Goal: Task Accomplishment & Management: Use online tool/utility

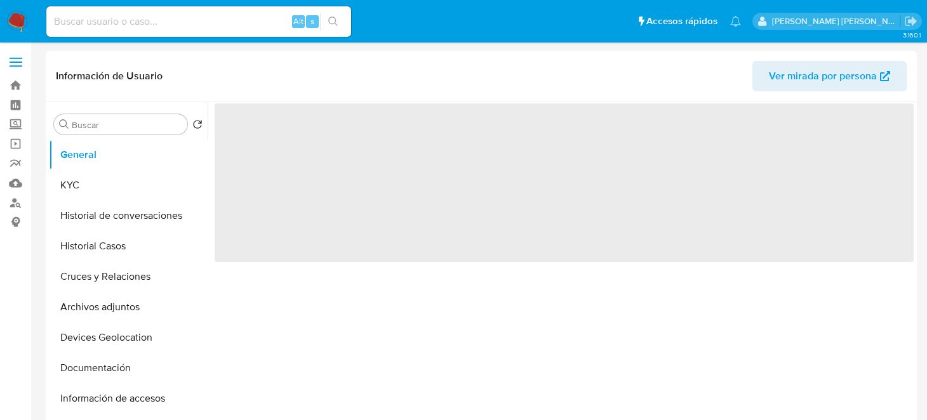
select select "10"
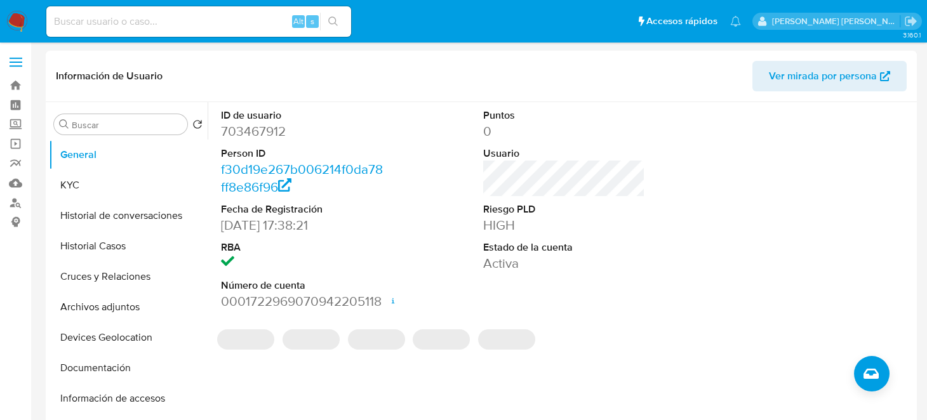
click at [448, 89] on header "Información de Usuario Ver mirada por persona" at bounding box center [481, 76] width 851 height 30
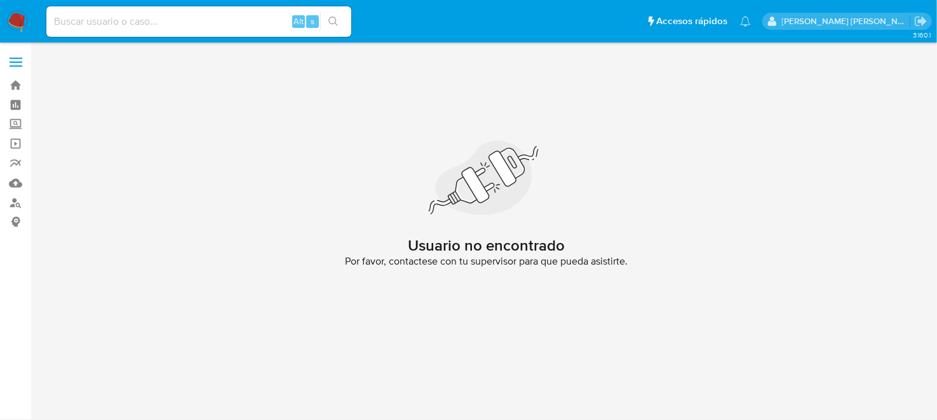
click at [15, 25] on img at bounding box center [17, 22] width 22 height 22
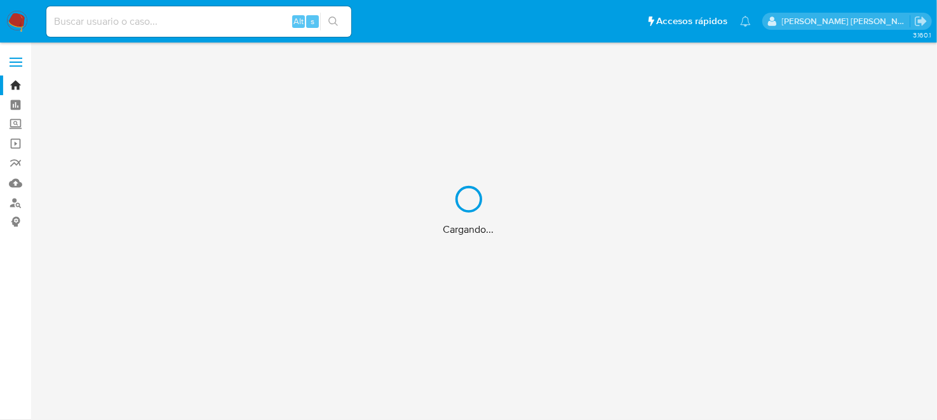
click at [112, 25] on div "Cargando..." at bounding box center [468, 210] width 937 height 420
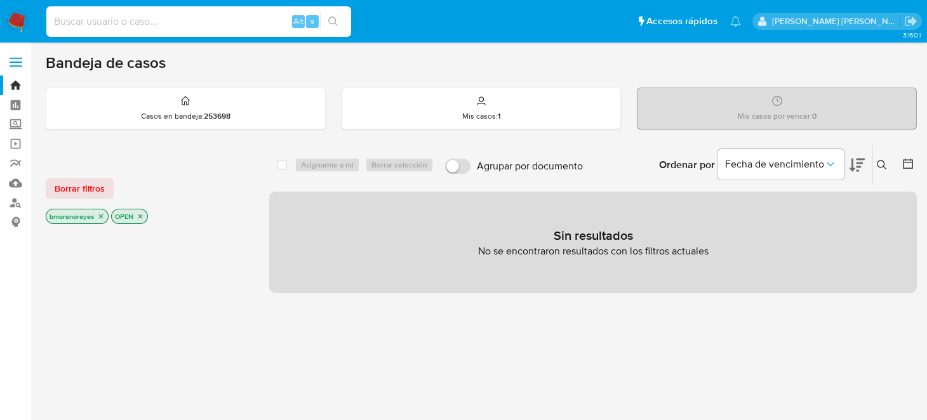
click at [112, 23] on input at bounding box center [198, 21] width 305 height 17
paste input "703467912"
type input "703467912"
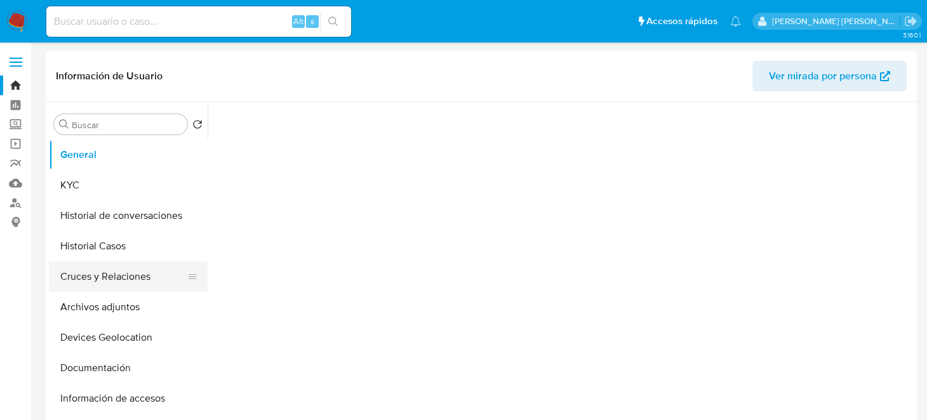
select select "10"
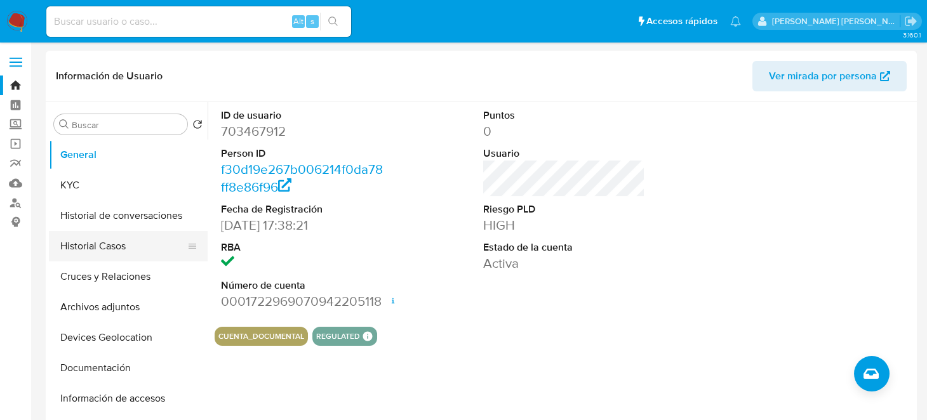
click at [112, 246] on button "Historial Casos" at bounding box center [123, 246] width 149 height 30
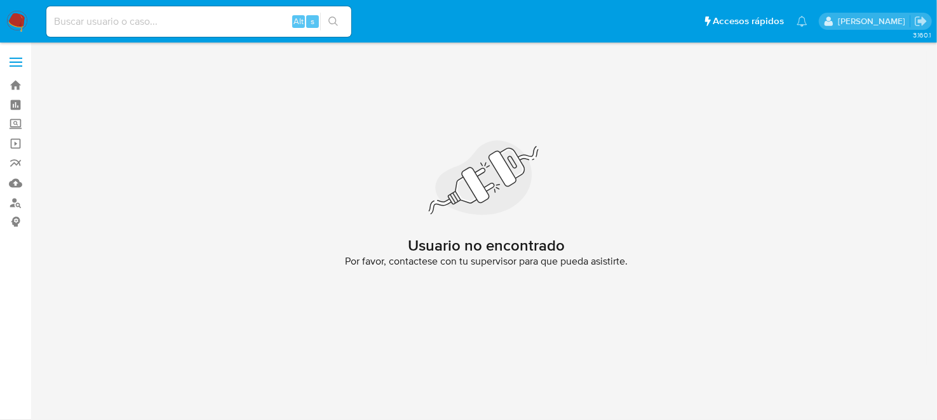
click at [20, 11] on nav "Pausado Ver notificaciones Alt s Accesos rápidos Presiona las siguientes teclas…" at bounding box center [468, 21] width 937 height 43
click at [20, 15] on img at bounding box center [17, 22] width 22 height 22
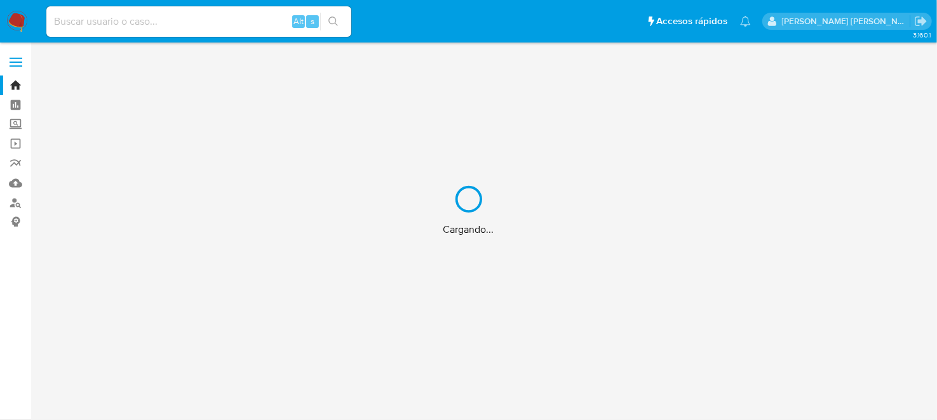
click at [206, 22] on div "Cargando..." at bounding box center [468, 210] width 937 height 420
click at [196, 22] on div "Cargando..." at bounding box center [468, 210] width 937 height 420
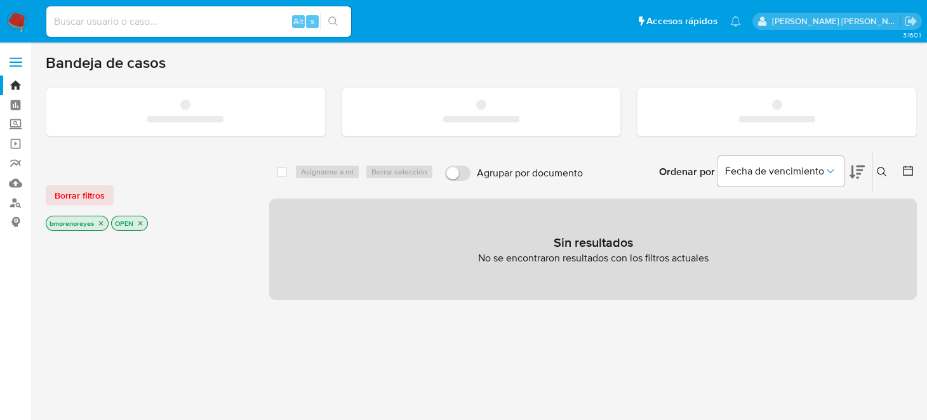
click at [187, 29] on input at bounding box center [198, 21] width 305 height 17
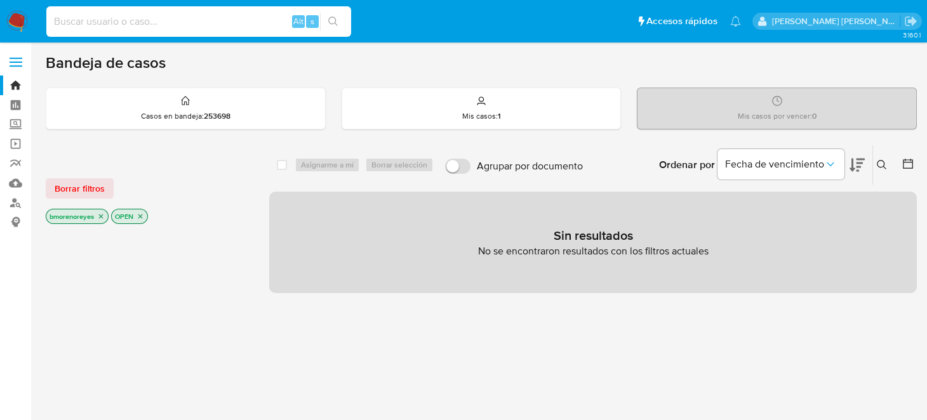
paste input "703467912"
type input "703467912"
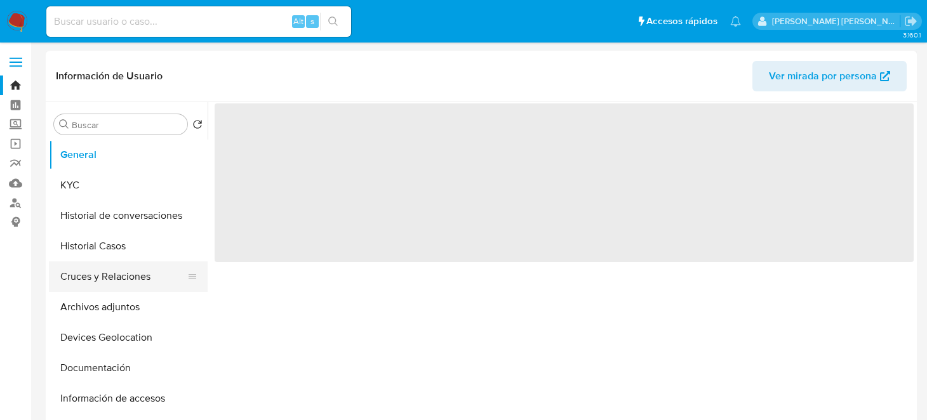
select select "10"
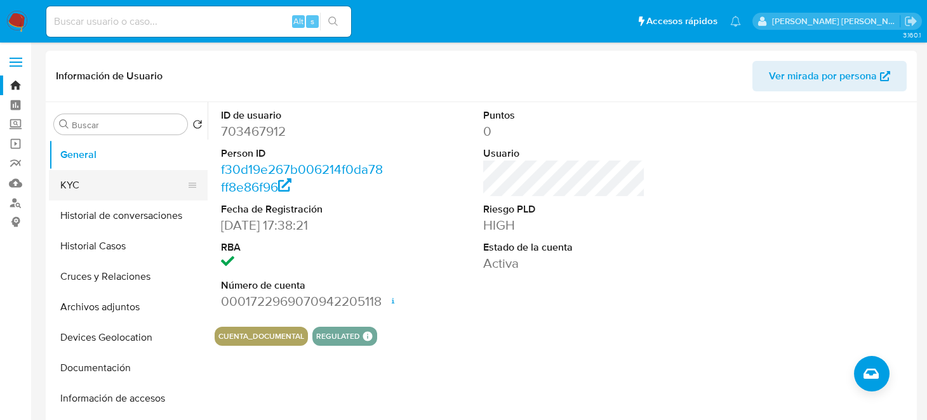
click at [73, 177] on button "KYC" at bounding box center [123, 185] width 149 height 30
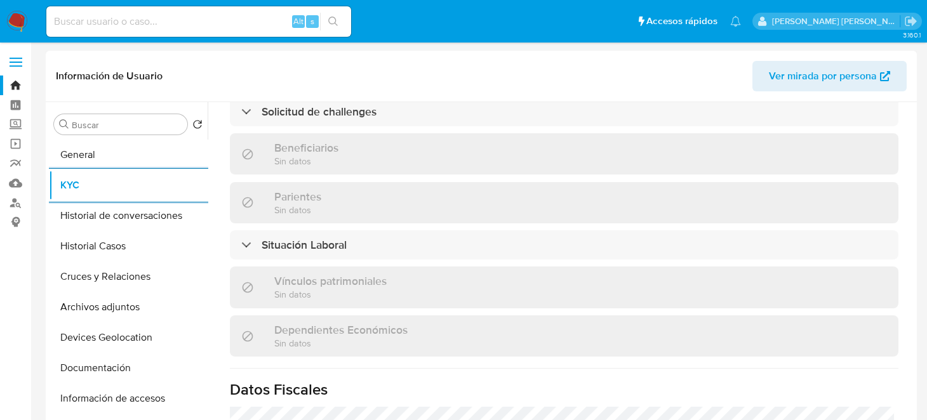
scroll to position [508, 0]
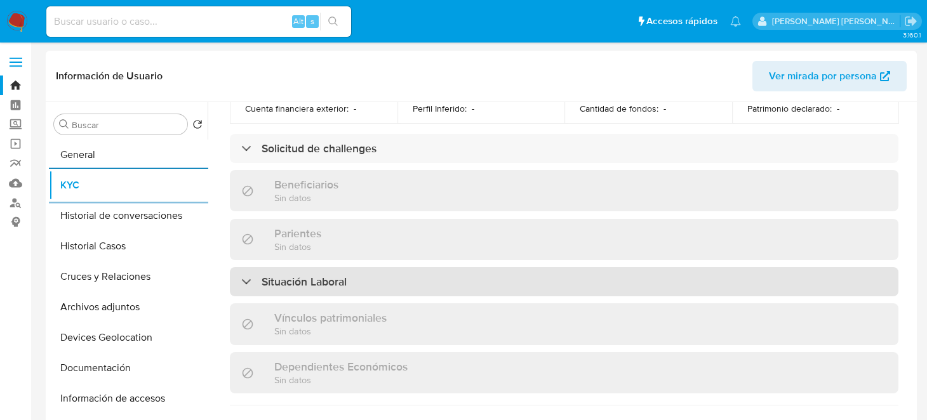
click at [327, 275] on h3 "Situación Laboral" at bounding box center [304, 282] width 85 height 14
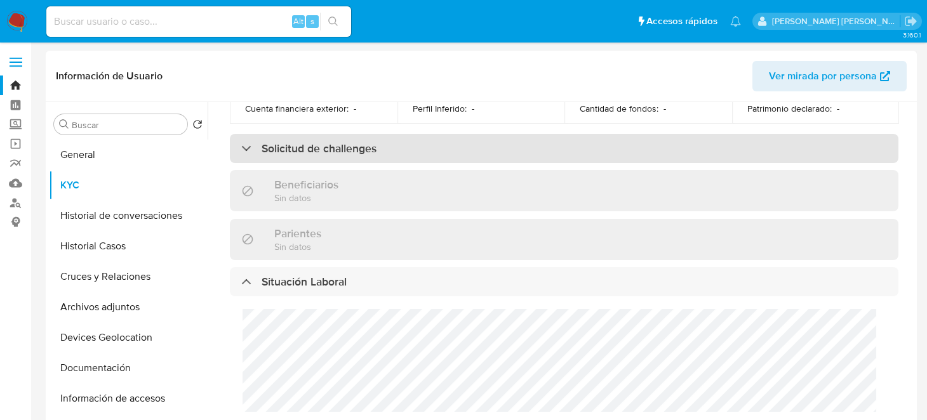
click at [342, 144] on h3 "Solicitud de challenges" at bounding box center [319, 149] width 115 height 14
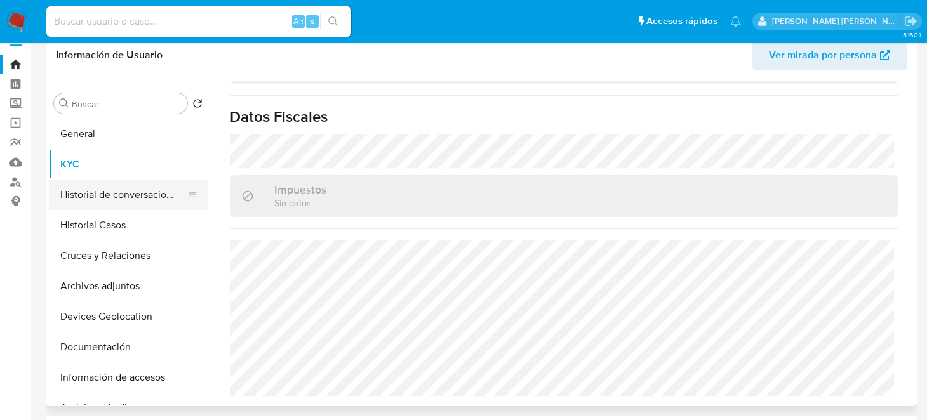
scroll to position [0, 0]
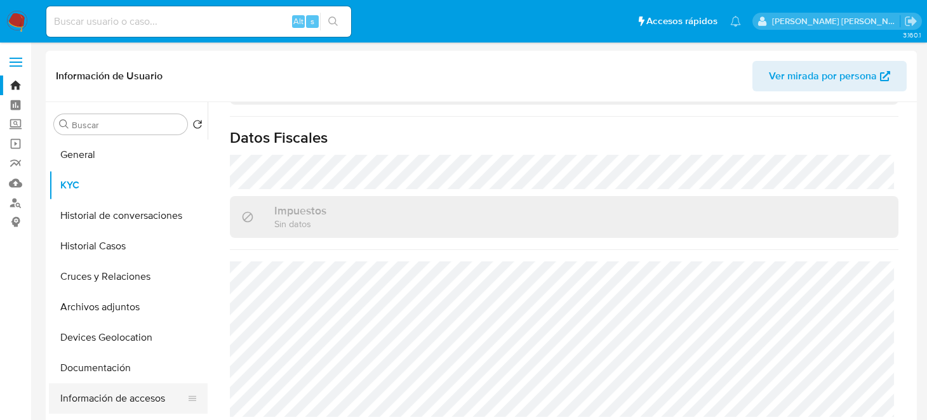
click at [110, 396] on button "Información de accesos" at bounding box center [123, 399] width 149 height 30
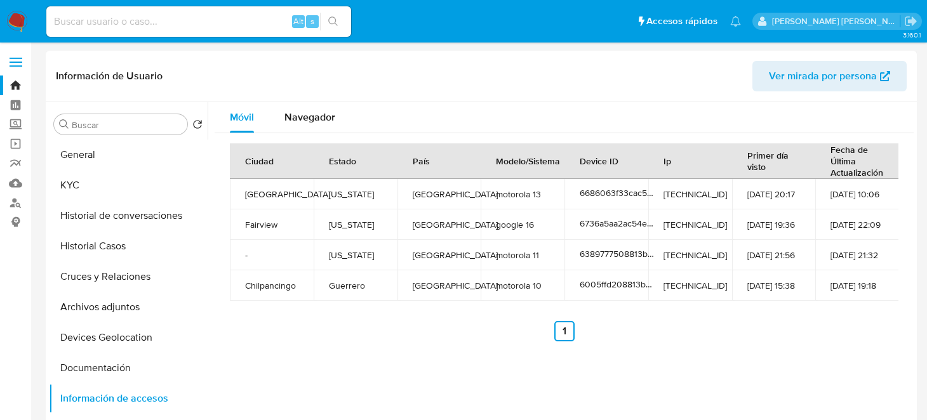
click at [380, 288] on td "Guerrero" at bounding box center [356, 286] width 84 height 30
click at [262, 194] on td "Pittsburgh" at bounding box center [272, 194] width 84 height 30
click at [255, 225] on td "Fairview" at bounding box center [272, 225] width 84 height 30
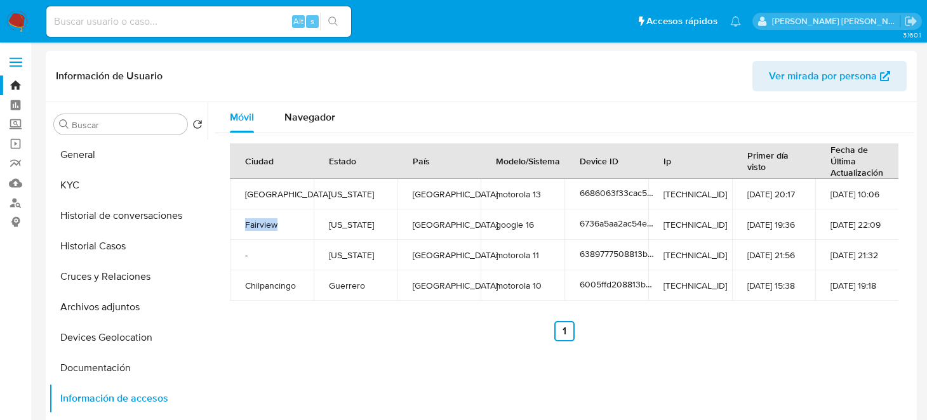
copy td "Fairview"
click at [273, 192] on td "Pittsburgh" at bounding box center [272, 194] width 84 height 30
copy td "Pittsburgh"
click at [312, 346] on div "Ciudad Estado País Modelo/Sistema Device ID Ip Primer día visto Fecha de Última…" at bounding box center [564, 242] width 699 height 218
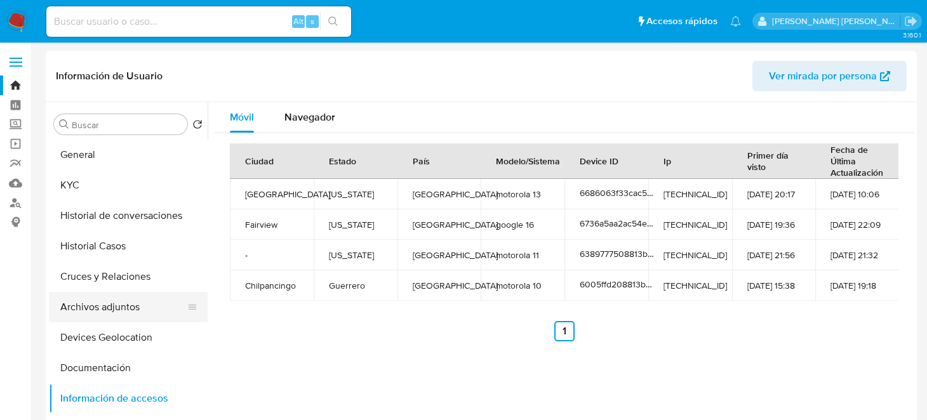
click at [105, 306] on button "Archivos adjuntos" at bounding box center [123, 307] width 149 height 30
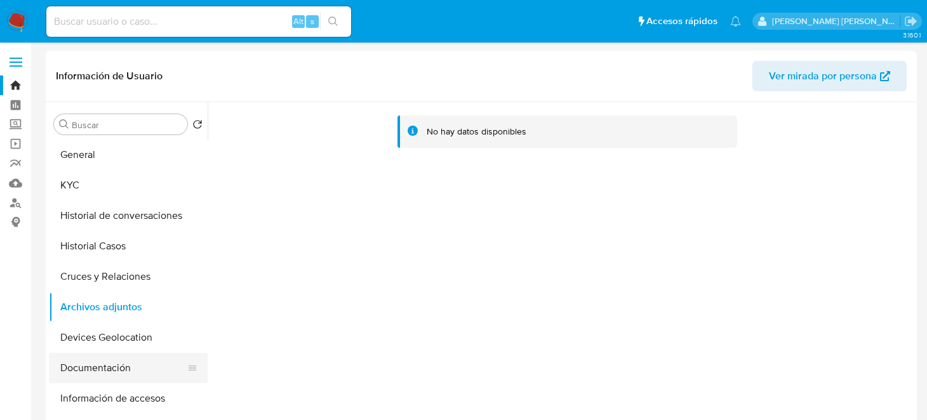
click at [90, 376] on button "Documentación" at bounding box center [123, 368] width 149 height 30
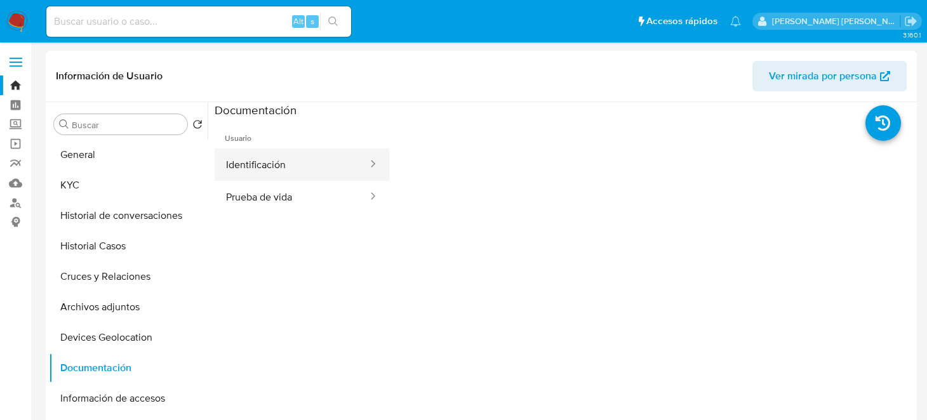
click at [265, 159] on button "Identificación" at bounding box center [292, 165] width 154 height 32
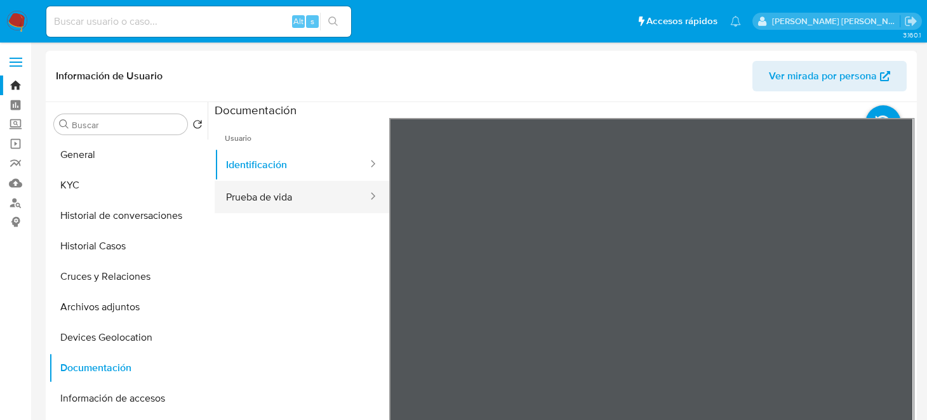
click at [260, 206] on button "Prueba de vida" at bounding box center [292, 197] width 154 height 32
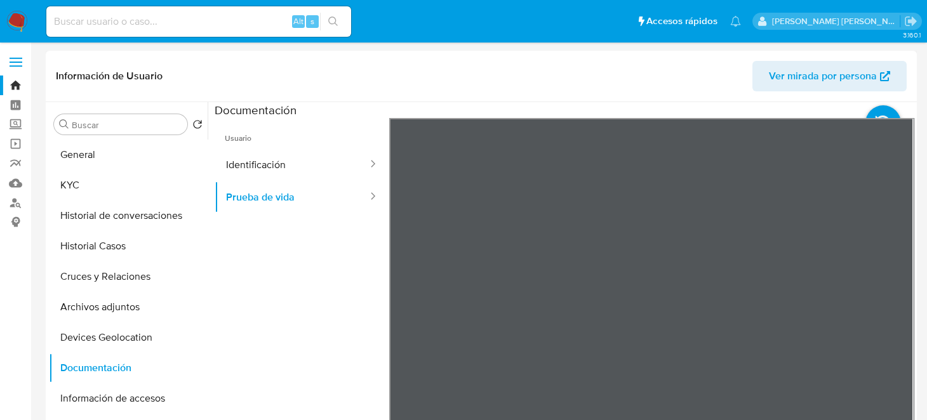
click at [263, 264] on ul "Usuario Identificación Prueba de vida" at bounding box center [302, 301] width 175 height 366
click at [77, 161] on button "General" at bounding box center [123, 155] width 149 height 30
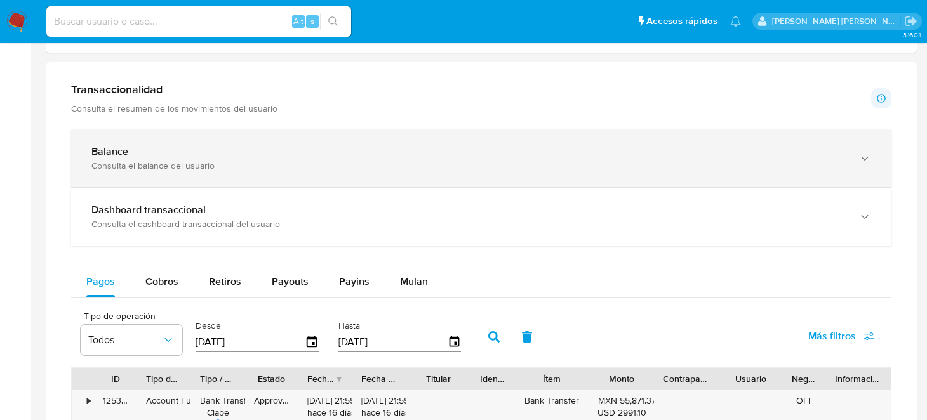
scroll to position [572, 0]
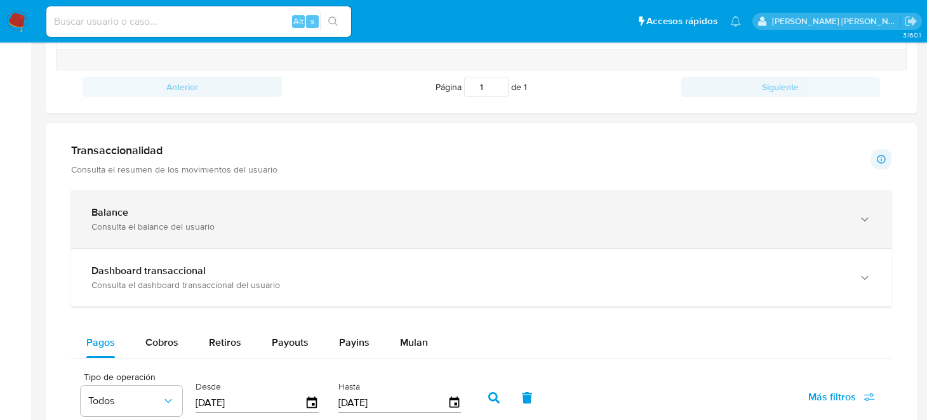
click at [215, 226] on div "Consulta el balance del usuario" at bounding box center [468, 226] width 755 height 11
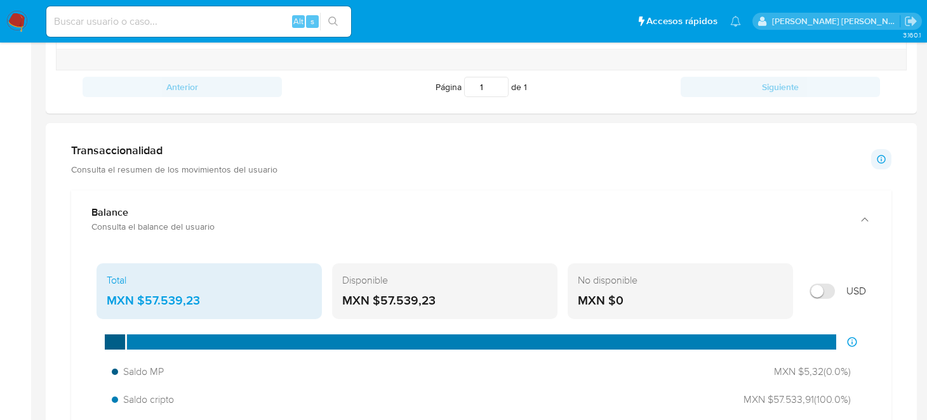
drag, startPoint x: 440, startPoint y: 297, endPoint x: 380, endPoint y: 301, distance: 60.5
click at [380, 301] on div "MXN $57.539,23" at bounding box center [444, 301] width 205 height 17
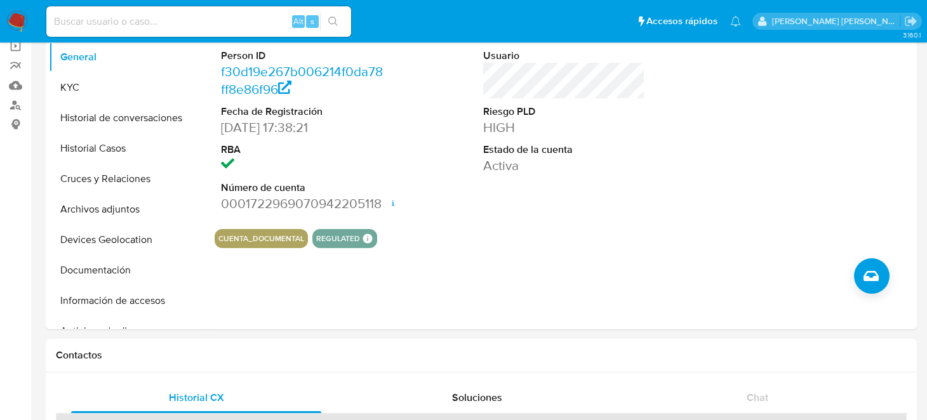
scroll to position [0, 0]
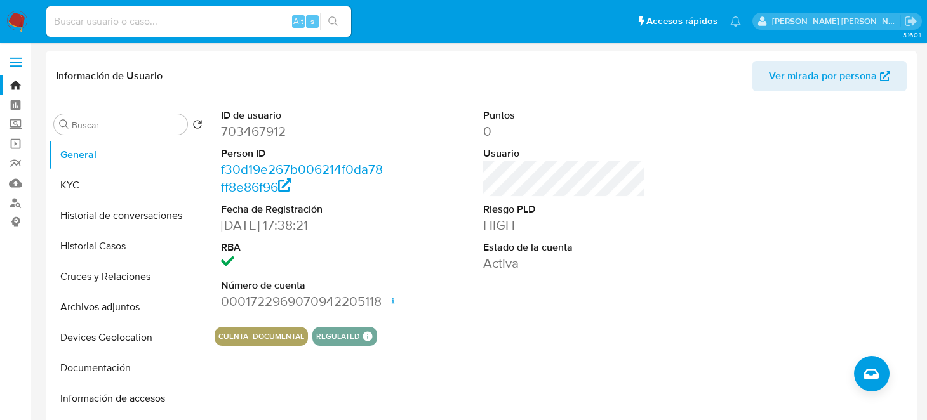
click at [15, 62] on span at bounding box center [16, 63] width 13 height 2
click at [0, 0] on input "checkbox" at bounding box center [0, 0] width 0 height 0
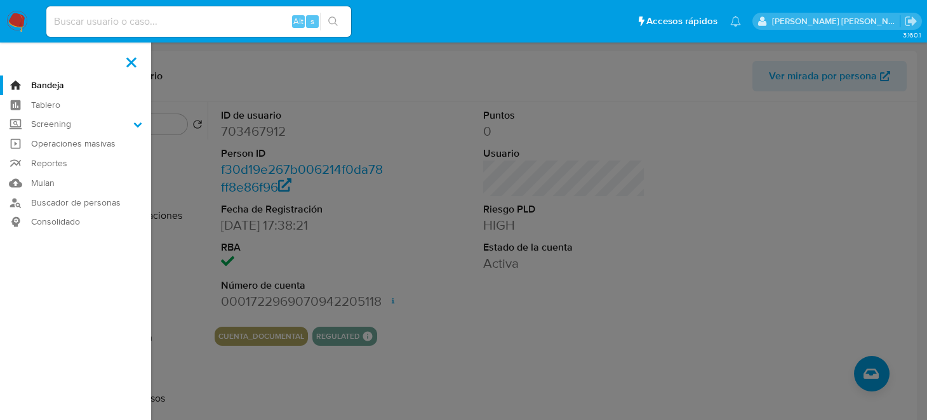
click at [196, 95] on label at bounding box center [463, 210] width 927 height 420
click at [0, 0] on input "checkbox" at bounding box center [0, 0] width 0 height 0
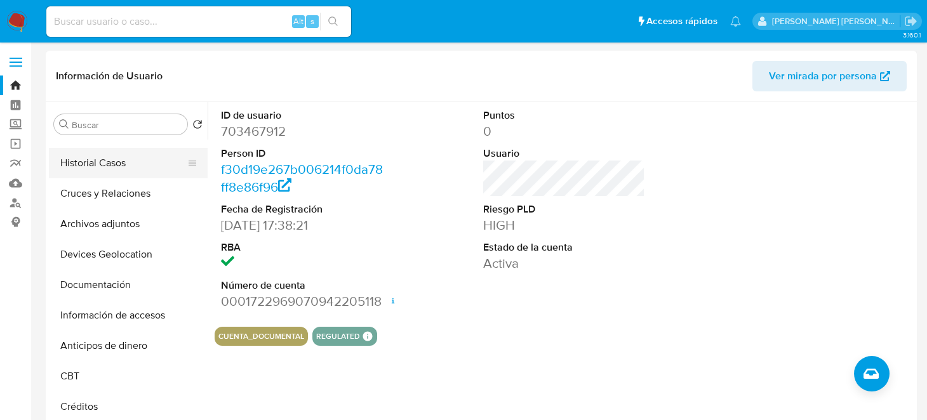
scroll to position [63, 0]
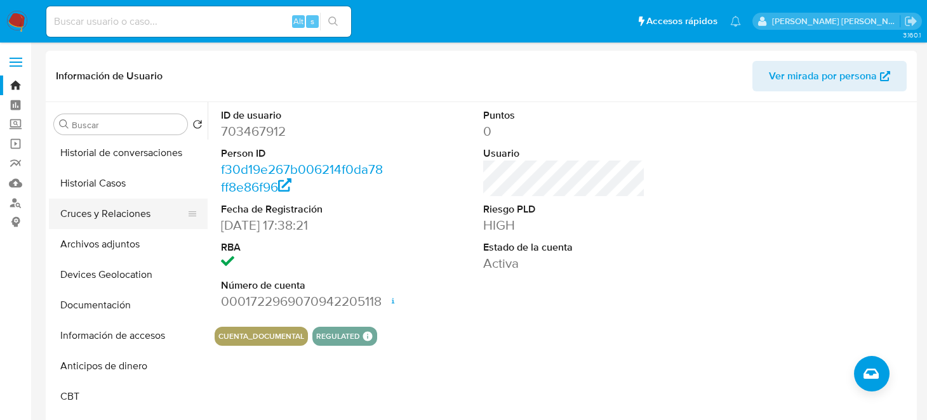
click at [106, 212] on button "Cruces y Relaciones" at bounding box center [123, 214] width 149 height 30
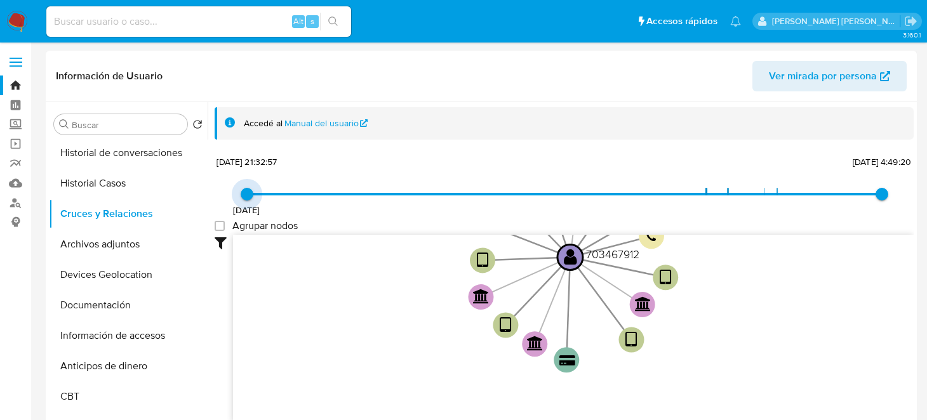
type input "1731546721000"
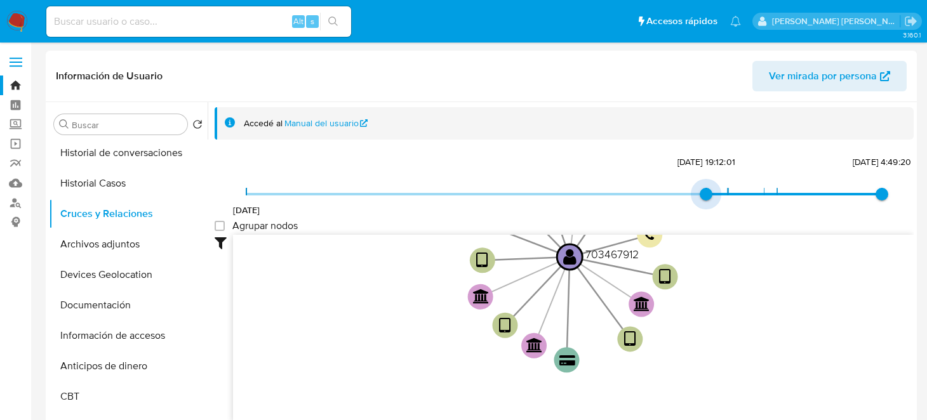
drag, startPoint x: 238, startPoint y: 196, endPoint x: 570, endPoint y: 195, distance: 331.5
click at [570, 195] on span "1/12/2022 13/11/2024, 19:12:01 13/8/2025, 4:49:20" at bounding box center [564, 194] width 636 height 19
drag, startPoint x: 666, startPoint y: 194, endPoint x: 683, endPoint y: 188, distance: 18.3
click at [683, 188] on span "1/12/2022 13/11/2024, 19:12:01 13/8/2025, 4:49:20" at bounding box center [564, 194] width 636 height 19
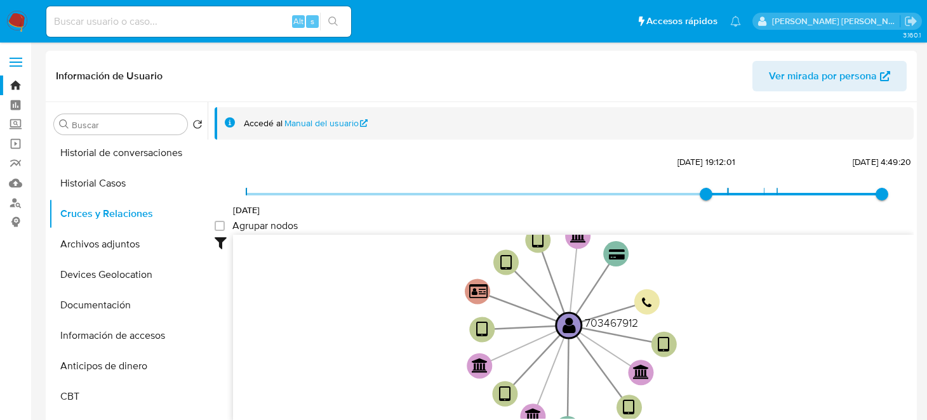
drag, startPoint x: 748, startPoint y: 295, endPoint x: 748, endPoint y: 366, distance: 71.1
click at [748, 366] on icon "device-638ac2c508813b00183fb69f  user-703467912  703467912 device-67354e693b3…" at bounding box center [573, 327] width 681 height 184
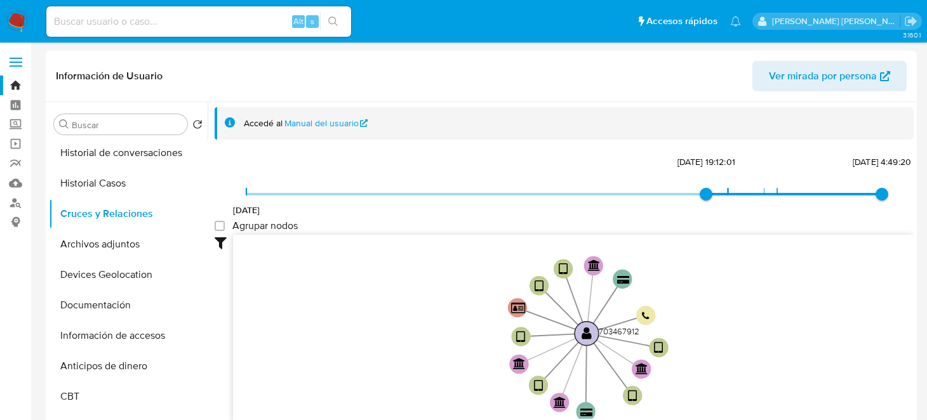
click at [593, 333] on circle at bounding box center [587, 334] width 24 height 24
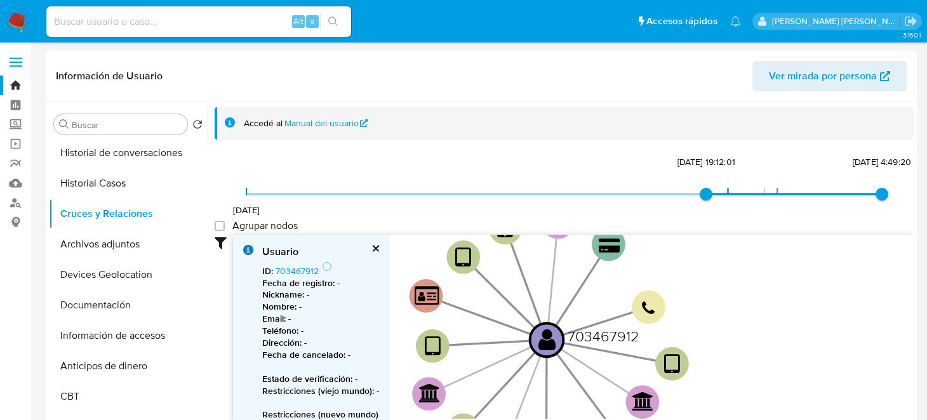
drag, startPoint x: 709, startPoint y: 325, endPoint x: 761, endPoint y: 325, distance: 52.1
click at [761, 325] on icon "device-638ac2c508813b00183fb69f  user-703467912  703467912 device-67354e693b3…" at bounding box center [573, 327] width 681 height 184
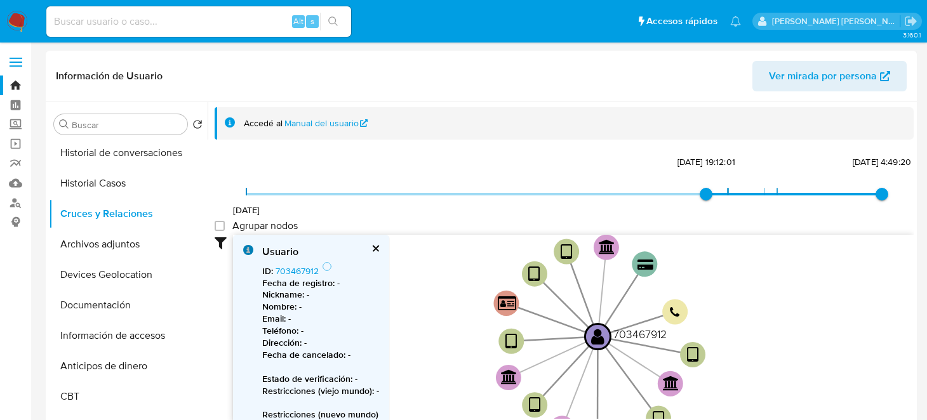
drag, startPoint x: 723, startPoint y: 335, endPoint x: 748, endPoint y: 302, distance: 41.7
click at [748, 302] on icon "device-638ac2c508813b00183fb69f  user-703467912  703467912 device-67354e693b3…" at bounding box center [573, 327] width 681 height 184
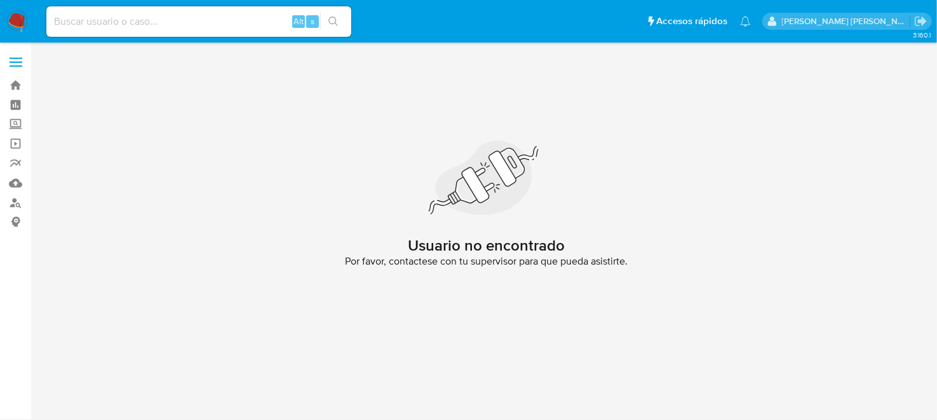
drag, startPoint x: 70, startPoint y: 23, endPoint x: 53, endPoint y: 26, distance: 16.8
click at [71, 22] on input at bounding box center [198, 21] width 305 height 17
click at [14, 25] on img at bounding box center [17, 22] width 22 height 22
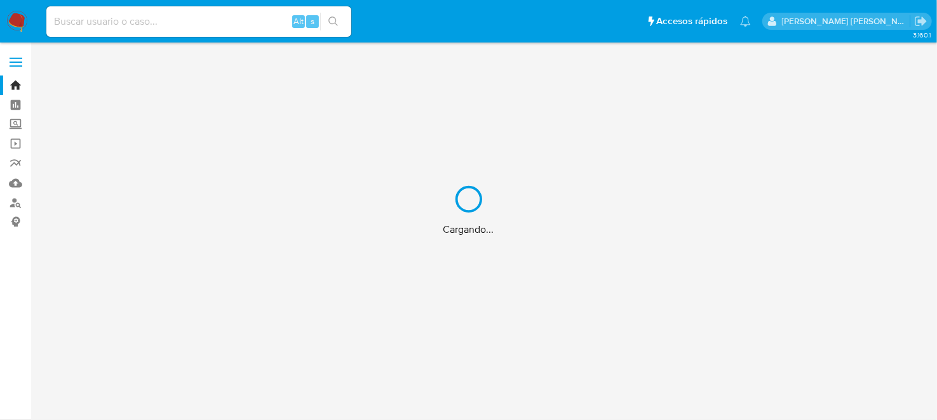
click at [13, 185] on div "Cargando..." at bounding box center [468, 210] width 937 height 420
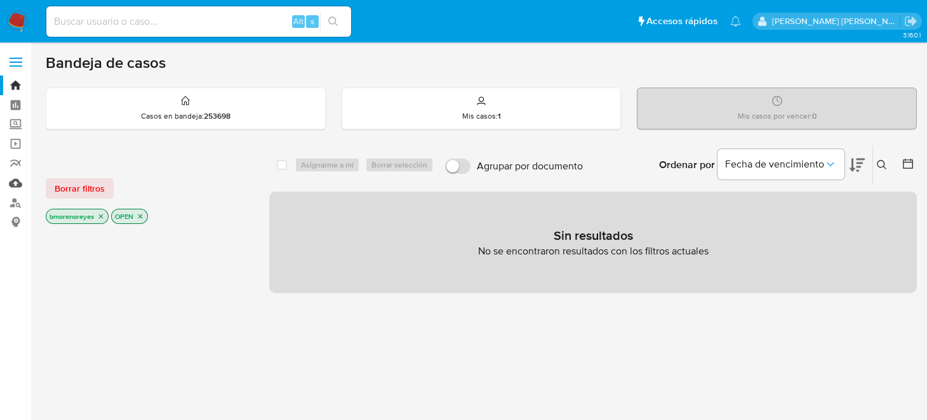
click at [15, 182] on link "Mulan" at bounding box center [75, 183] width 151 height 20
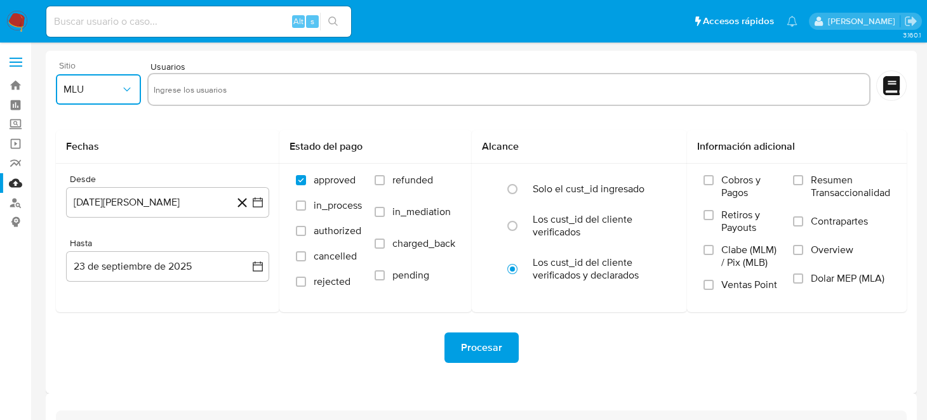
click at [126, 90] on icon "button" at bounding box center [126, 90] width 7 height 4
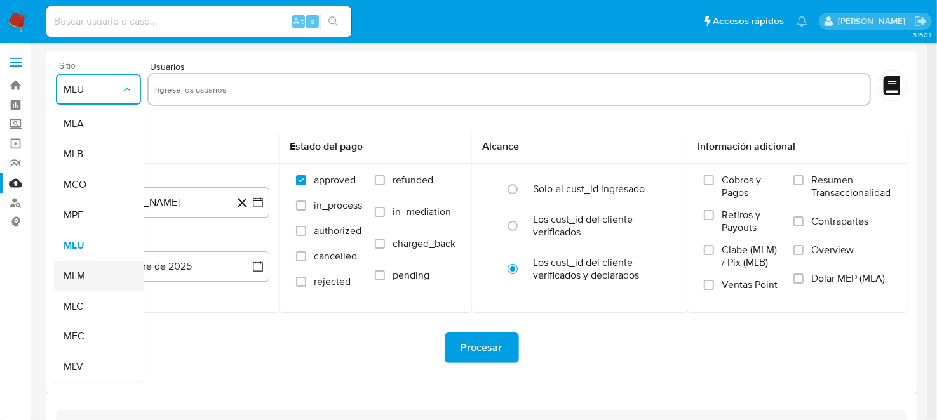
click at [78, 280] on span "MLM" at bounding box center [75, 276] width 22 height 13
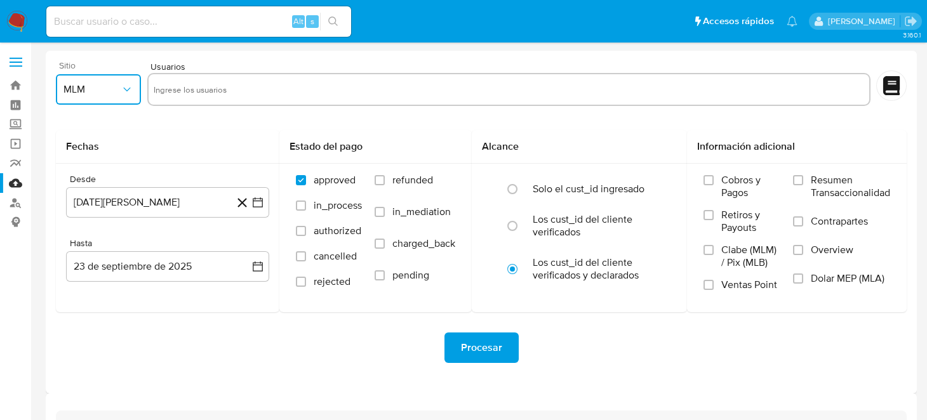
click at [183, 86] on input "text" at bounding box center [509, 89] width 711 height 20
type input "695918267"
click at [250, 201] on icon at bounding box center [242, 203] width 16 height 16
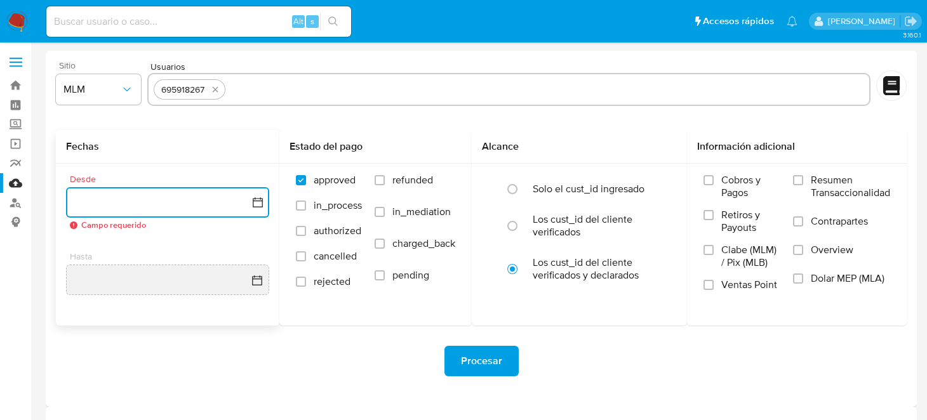
click at [252, 203] on icon "button" at bounding box center [258, 202] width 13 height 13
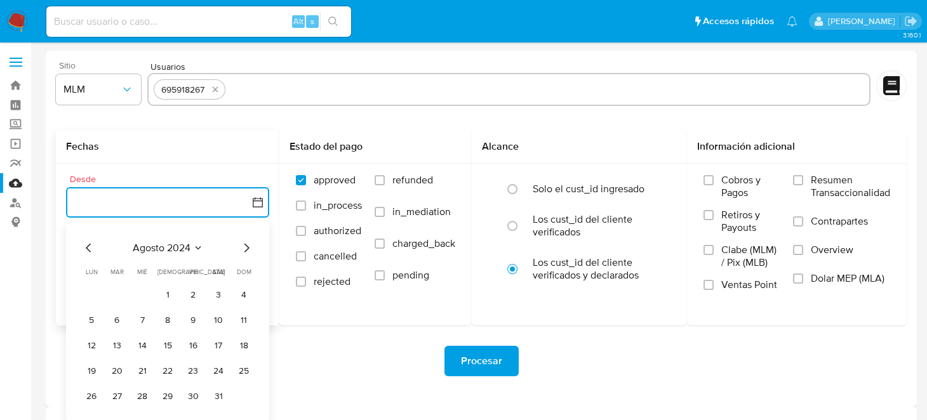
click at [248, 251] on icon "Mes siguiente" at bounding box center [246, 248] width 15 height 15
click at [248, 250] on icon "Mes siguiente" at bounding box center [246, 248] width 15 height 15
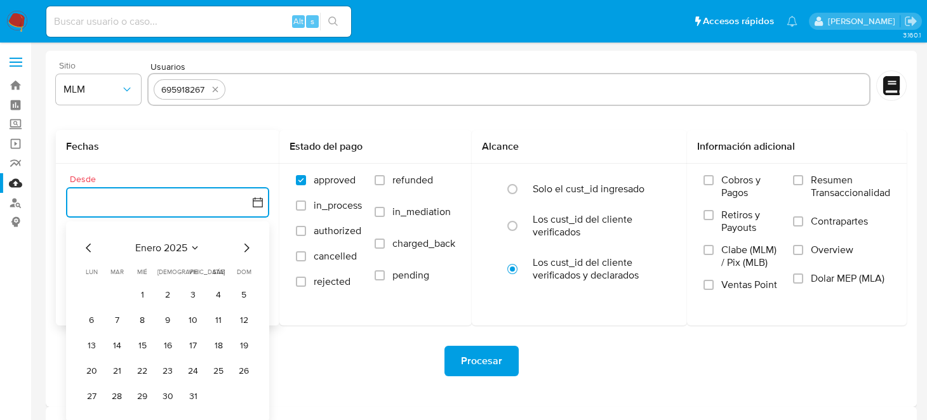
click at [248, 250] on icon "Mes siguiente" at bounding box center [246, 248] width 15 height 15
click at [172, 288] on button "1" at bounding box center [168, 295] width 20 height 20
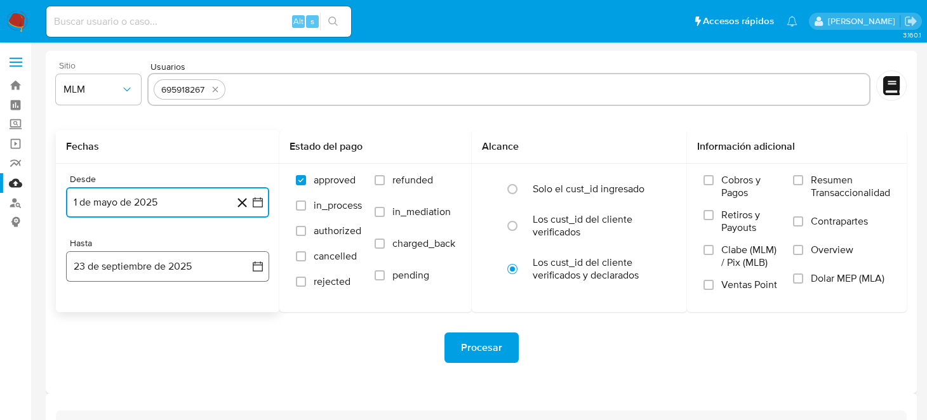
click at [250, 265] on button "23 de septiembre de 2025" at bounding box center [167, 267] width 203 height 30
click at [93, 310] on icon "Mes anterior" at bounding box center [88, 312] width 15 height 15
click at [94, 310] on icon "Mes anterior" at bounding box center [88, 312] width 15 height 15
click at [88, 312] on icon "Mes anterior" at bounding box center [88, 312] width 5 height 9
click at [245, 312] on icon "Mes siguiente" at bounding box center [246, 312] width 15 height 15
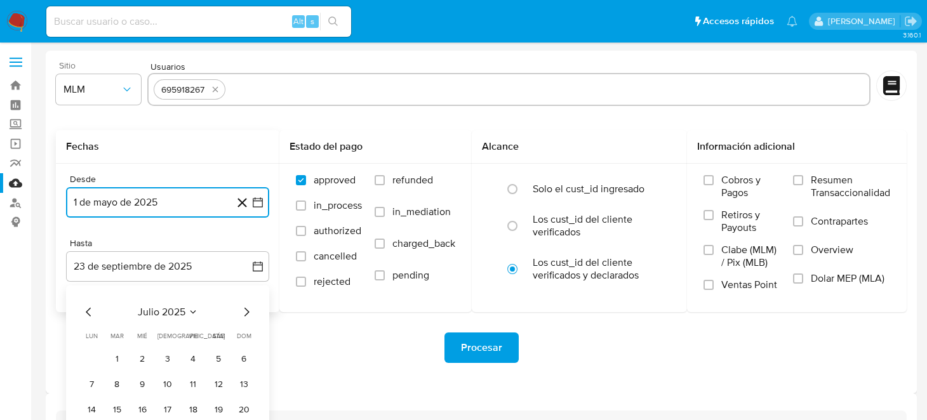
click at [245, 312] on icon "Mes siguiente" at bounding box center [246, 312] width 15 height 15
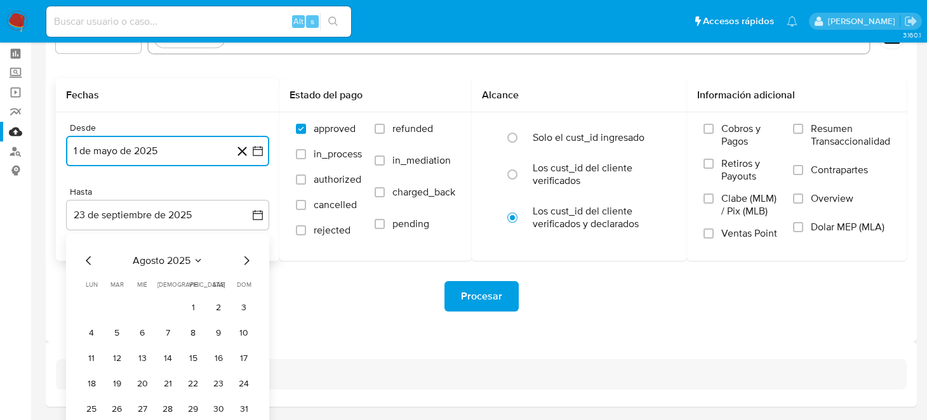
scroll to position [91, 0]
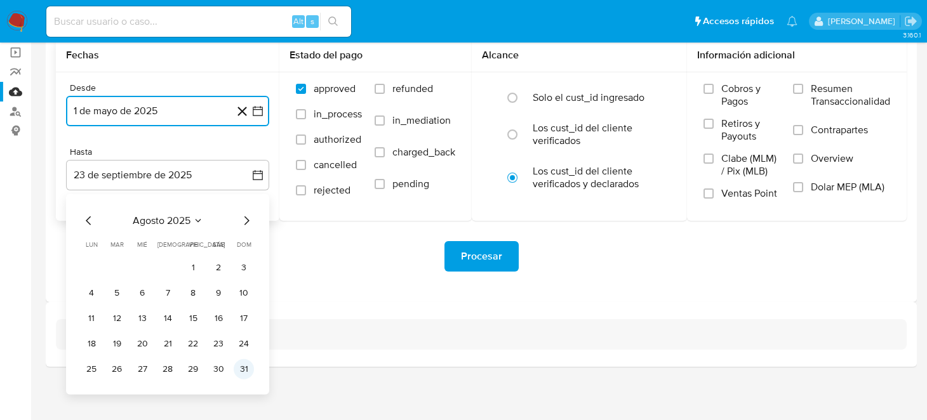
click at [239, 375] on button "31" at bounding box center [244, 369] width 20 height 20
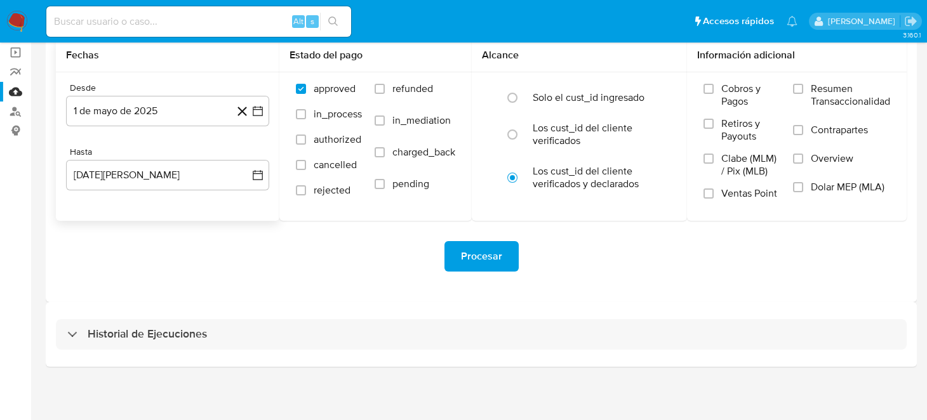
drag, startPoint x: 307, startPoint y: 293, endPoint x: 347, endPoint y: 285, distance: 40.7
click at [308, 293] on div "Sitio MLM Usuarios 695918267 Fechas Desde 1 de mayo de 2025 1-05-2025 Hasta 31 …" at bounding box center [481, 130] width 871 height 343
click at [458, 254] on button "Procesar" at bounding box center [482, 256] width 74 height 30
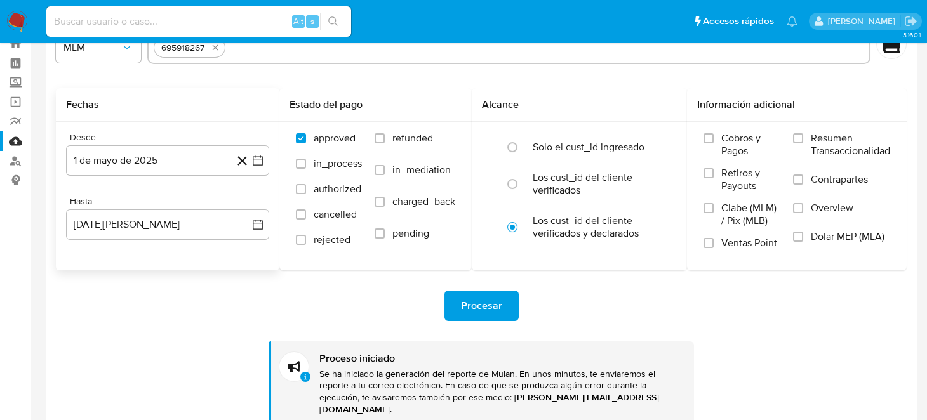
scroll to position [0, 0]
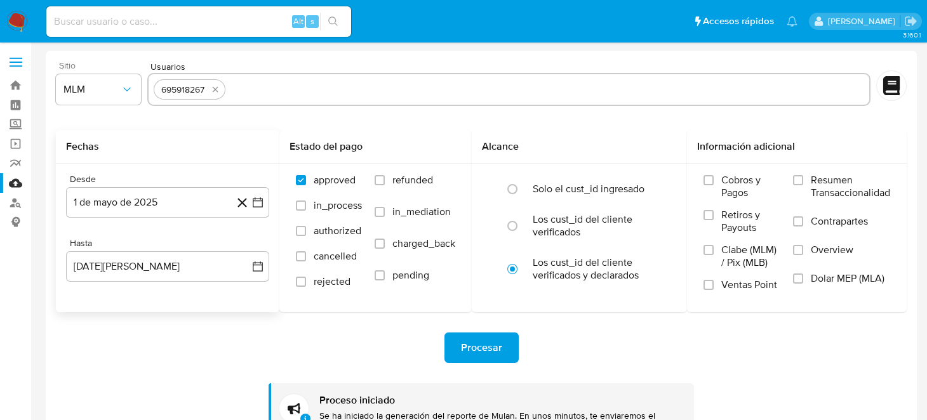
click at [218, 91] on icon "quitar 695918267" at bounding box center [215, 89] width 10 height 10
click at [218, 91] on input "text" at bounding box center [509, 89] width 711 height 20
paste input "158255660"
type input "158255660"
click at [499, 349] on span "Procesar" at bounding box center [481, 348] width 41 height 28
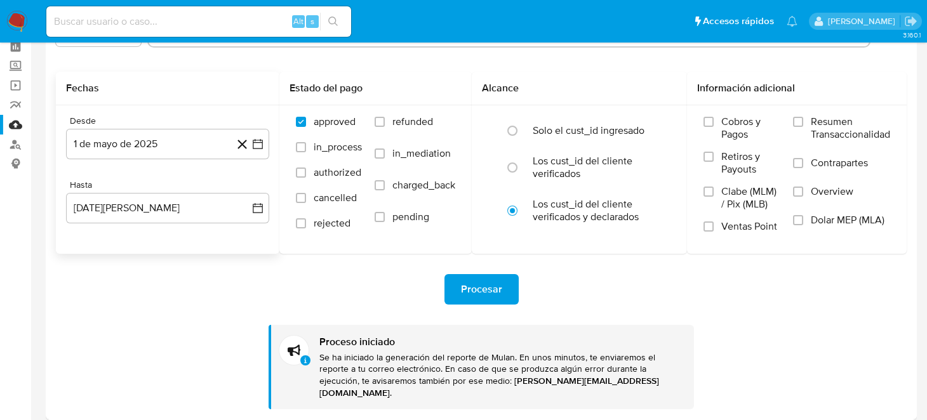
scroll to position [164, 0]
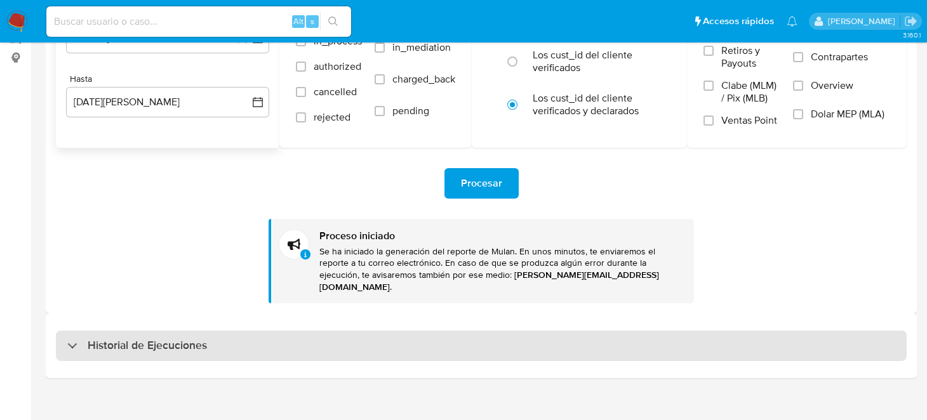
drag, startPoint x: 172, startPoint y: 344, endPoint x: 180, endPoint y: 345, distance: 8.4
click at [172, 344] on div "Historial de Ejecuciones" at bounding box center [481, 346] width 851 height 30
select select "10"
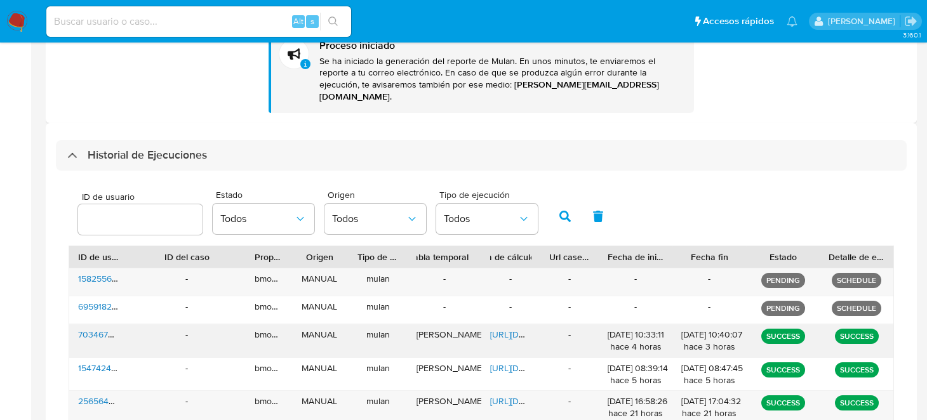
scroll to position [355, 0]
click at [95, 272] on span "158255660" at bounding box center [100, 278] width 44 height 13
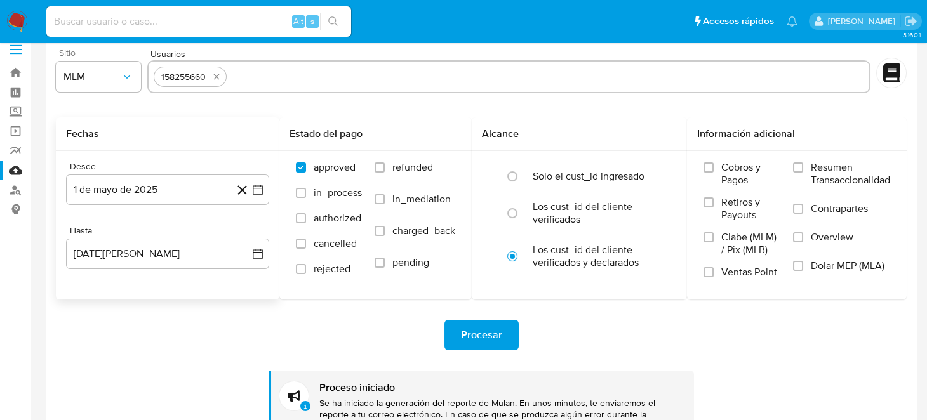
scroll to position [0, 0]
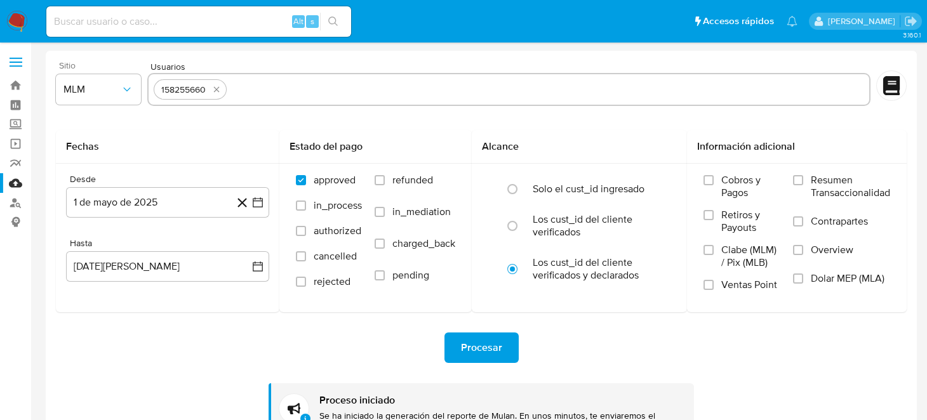
click at [220, 91] on icon "quitar 158255660" at bounding box center [216, 89] width 10 height 10
click at [227, 95] on input "text" at bounding box center [509, 89] width 711 height 20
paste input "194090545"
type input "194090545"
click at [498, 348] on span "Procesar" at bounding box center [481, 348] width 41 height 28
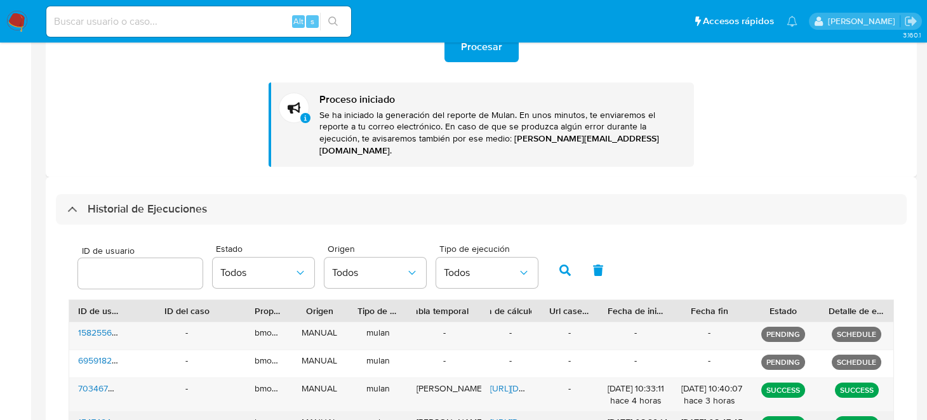
scroll to position [254, 0]
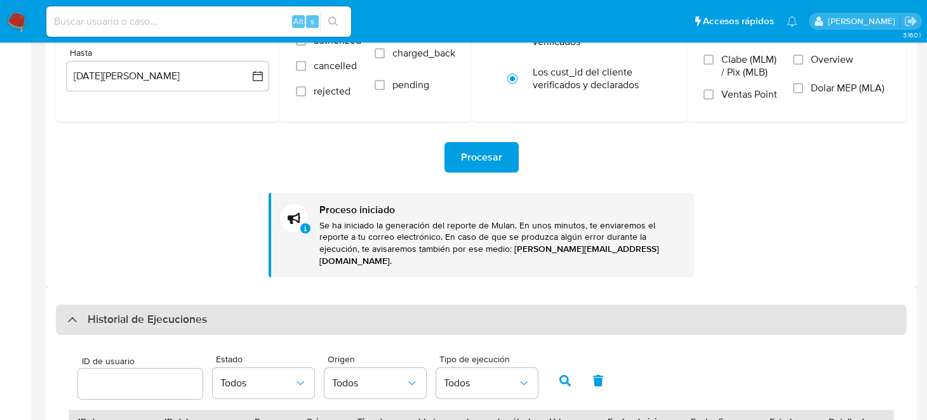
click at [69, 312] on div "Historial de Ejecuciones" at bounding box center [137, 319] width 140 height 15
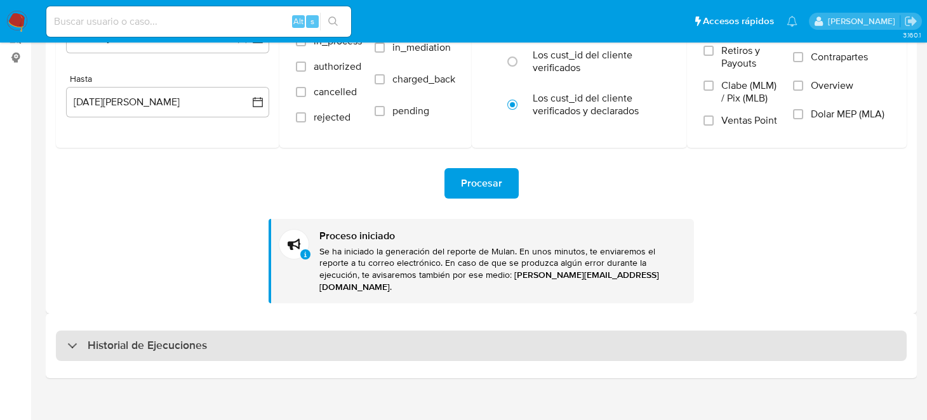
click at [69, 339] on div "Historial de Ejecuciones" at bounding box center [137, 346] width 140 height 15
select select "10"
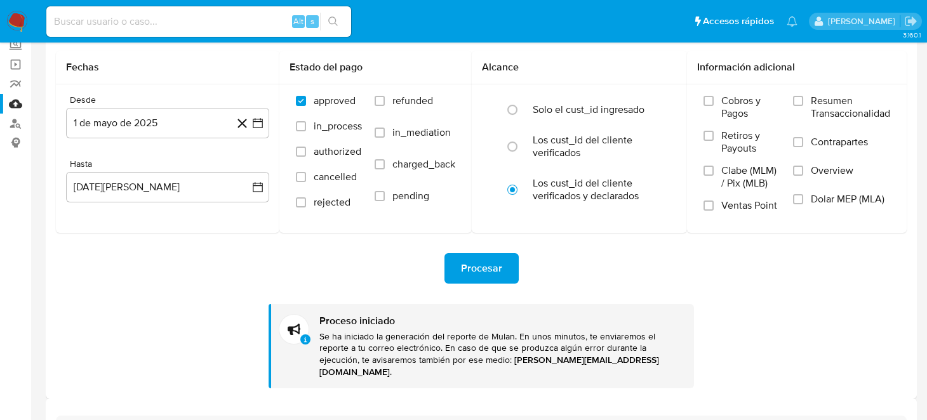
scroll to position [0, 0]
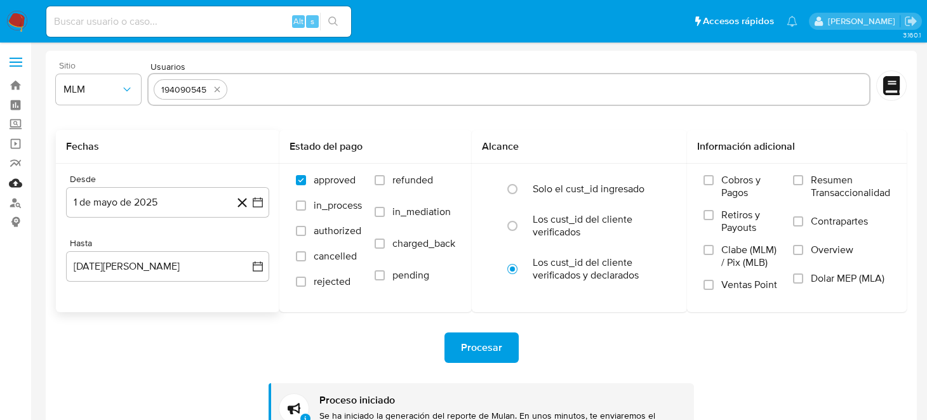
drag, startPoint x: 17, startPoint y: 187, endPoint x: 55, endPoint y: 167, distance: 43.5
click at [17, 187] on link "Mulan" at bounding box center [75, 183] width 151 height 20
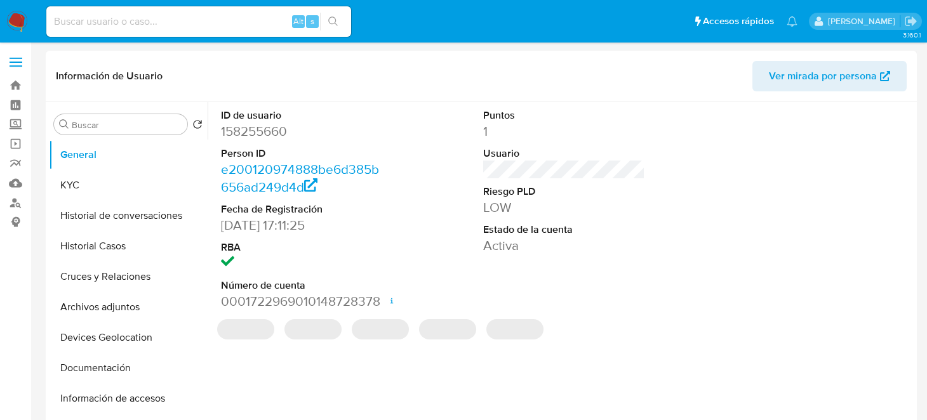
select select "10"
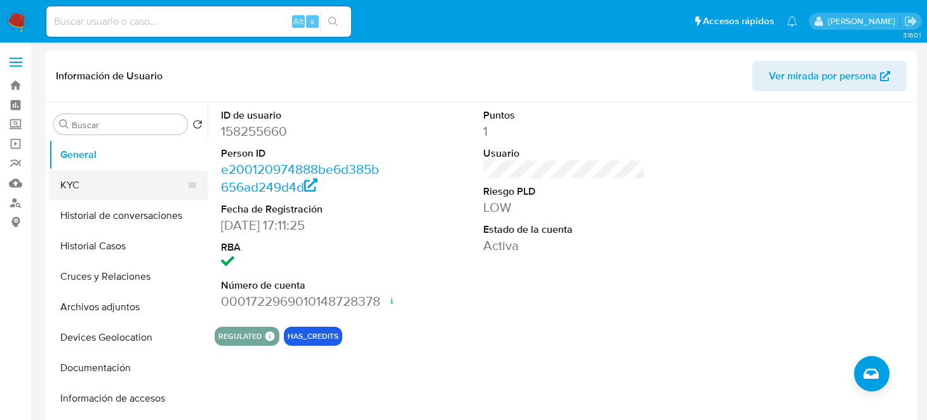
click at [87, 185] on button "KYC" at bounding box center [123, 185] width 149 height 30
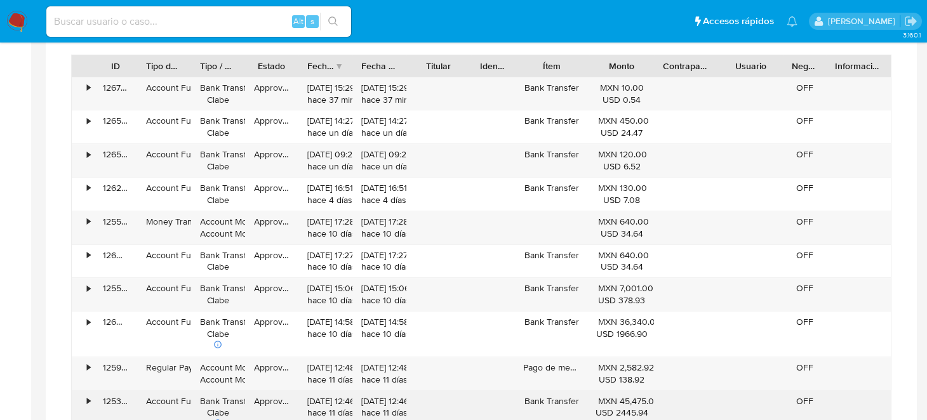
scroll to position [952, 0]
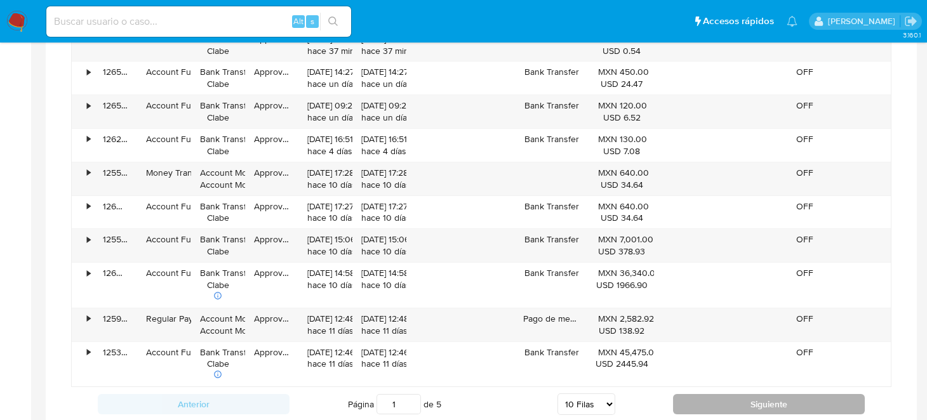
click at [807, 400] on button "Siguiente" at bounding box center [769, 404] width 192 height 20
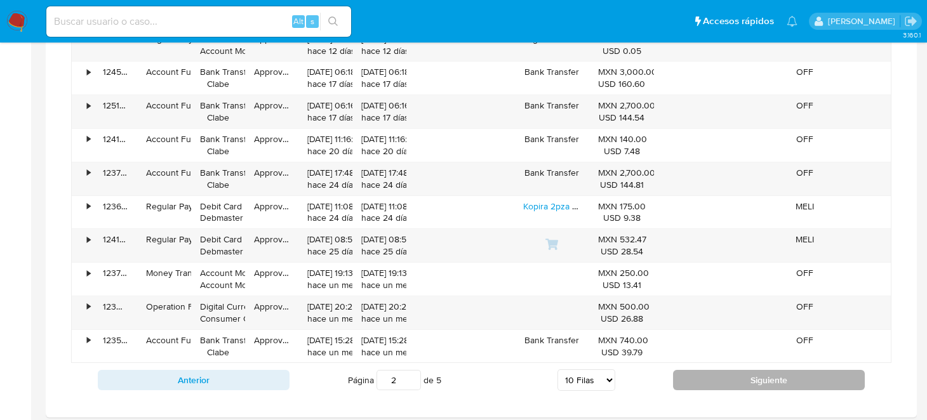
click at [752, 372] on button "Siguiente" at bounding box center [769, 380] width 192 height 20
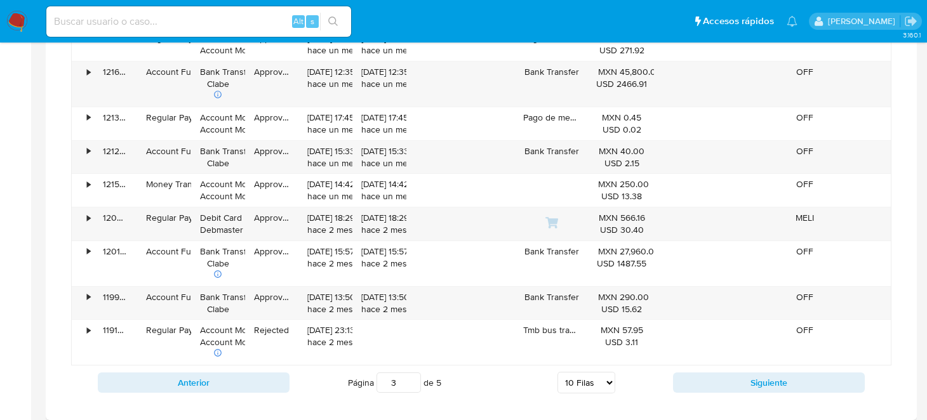
scroll to position [1016, 0]
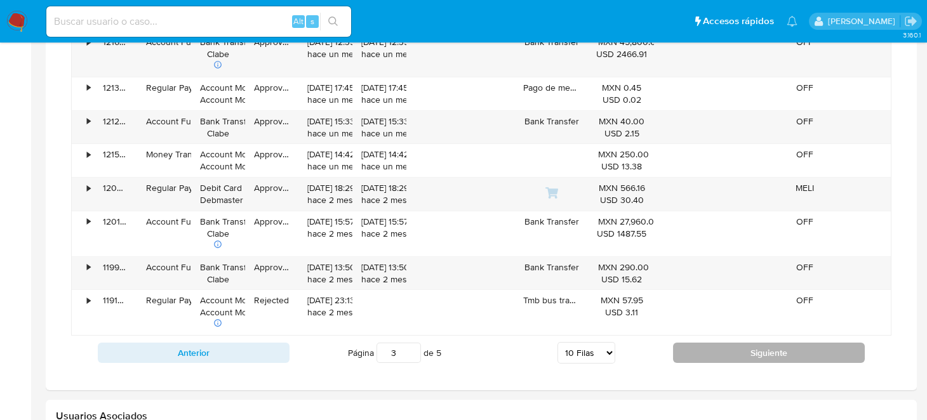
click at [726, 346] on button "Siguiente" at bounding box center [769, 353] width 192 height 20
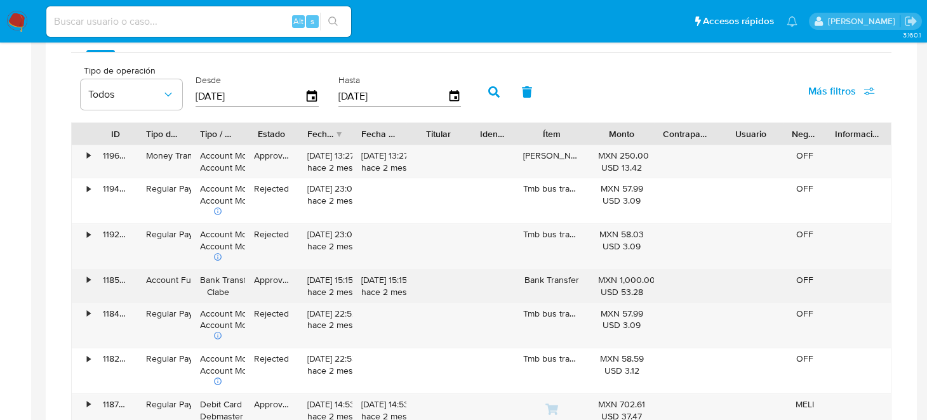
scroll to position [826, 0]
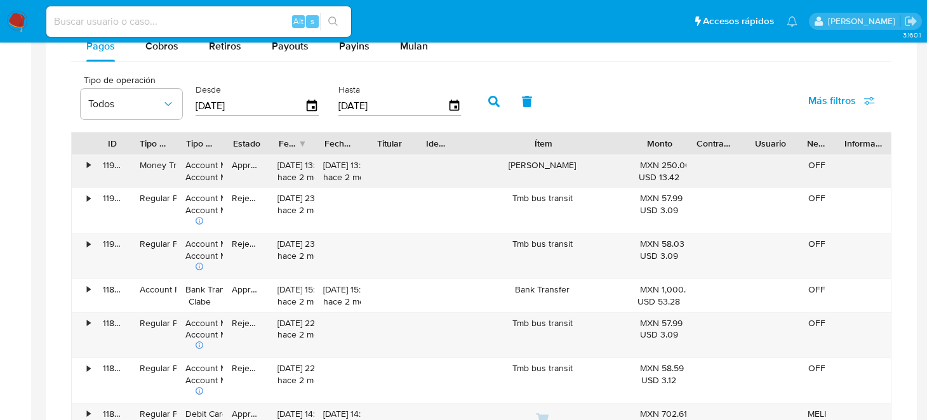
drag, startPoint x: 584, startPoint y: 142, endPoint x: 685, endPoint y: 156, distance: 102.6
click at [687, 155] on div "ID Tipo de operación Tipo / Método Estado Fecha de creación Fecha de aprobación…" at bounding box center [481, 347] width 821 height 430
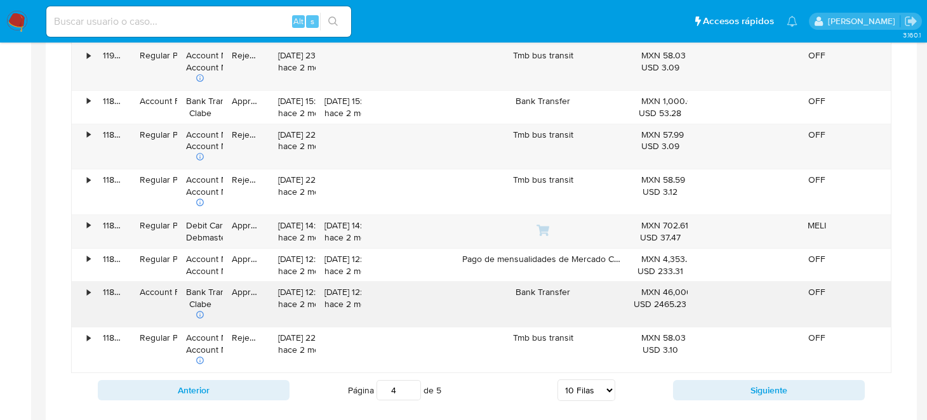
scroll to position [1016, 0]
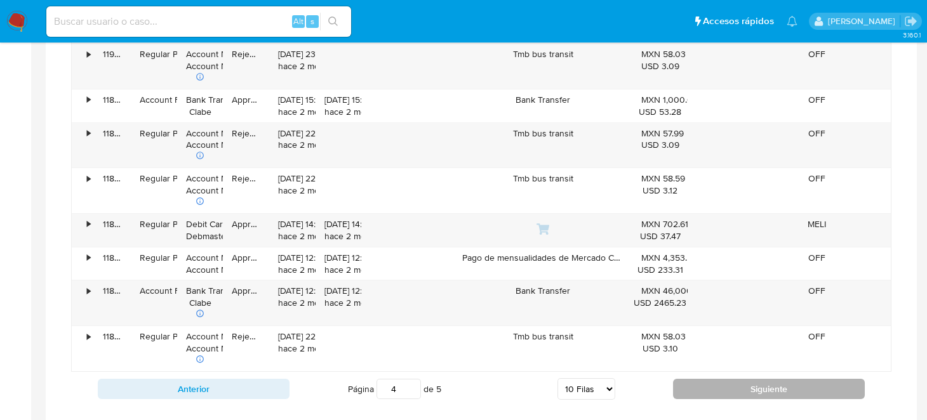
click at [742, 379] on button "Siguiente" at bounding box center [769, 389] width 192 height 20
type input "5"
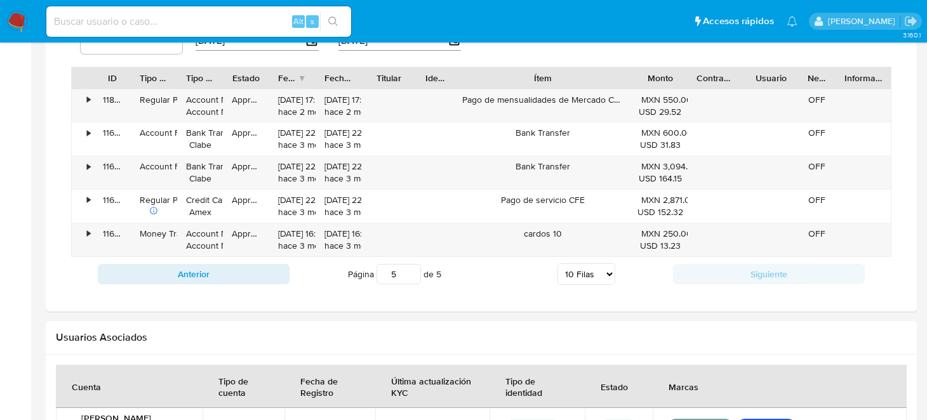
scroll to position [889, 0]
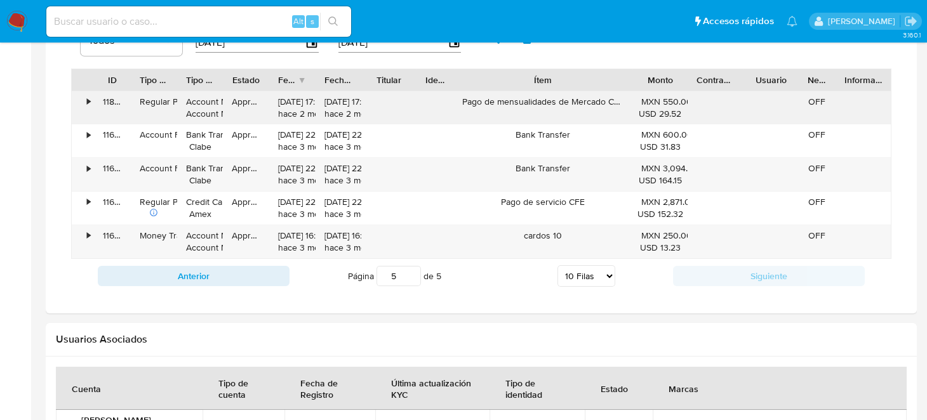
click at [570, 100] on div "Pago de mensualidades de Mercado Crédito" at bounding box center [542, 107] width 179 height 33
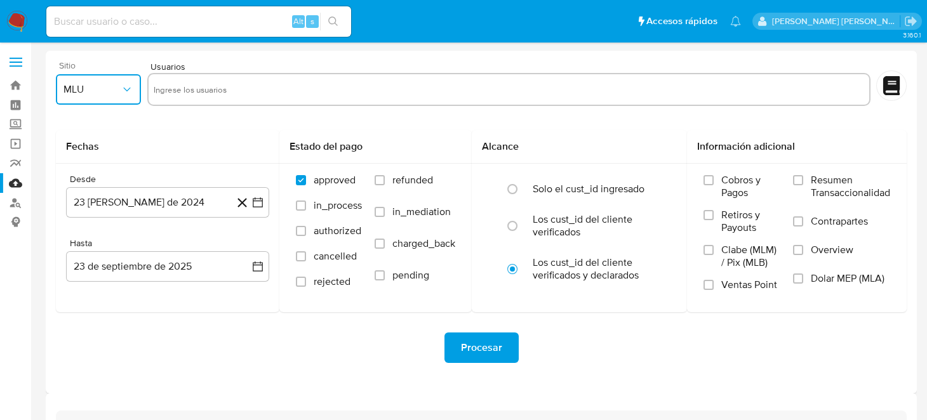
click at [124, 88] on icon "button" at bounding box center [126, 90] width 7 height 4
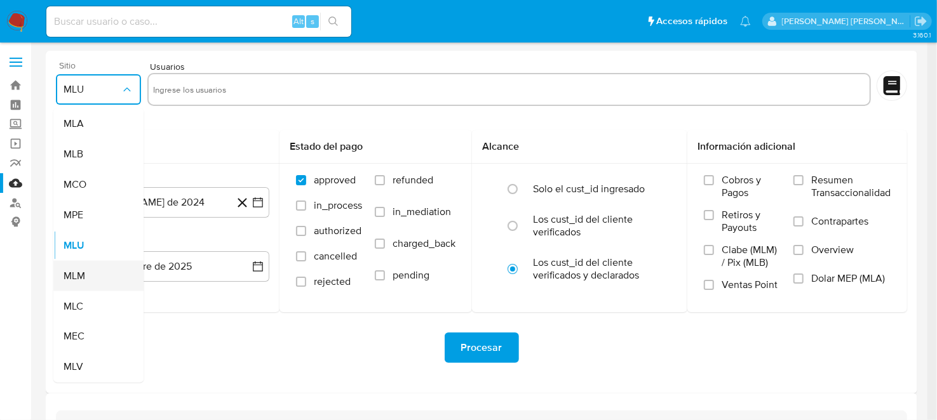
click at [94, 271] on div "MLM" at bounding box center [95, 276] width 62 height 30
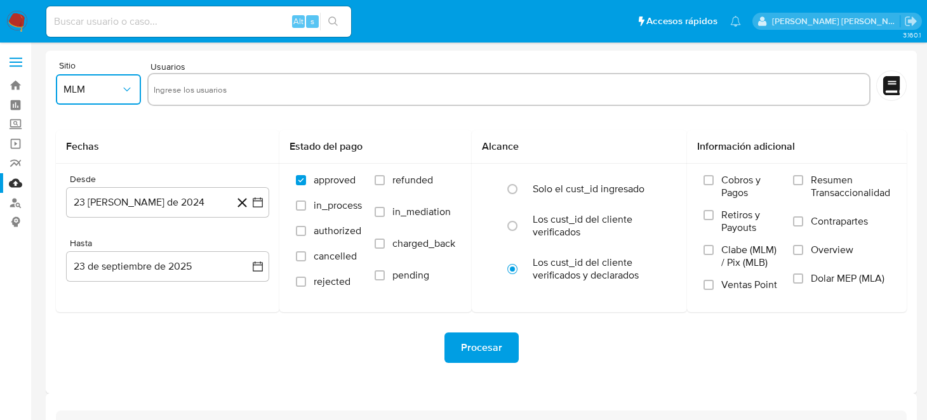
click at [209, 97] on input "text" at bounding box center [509, 89] width 711 height 20
type input "194090545"
click at [259, 201] on icon "button" at bounding box center [258, 203] width 10 height 10
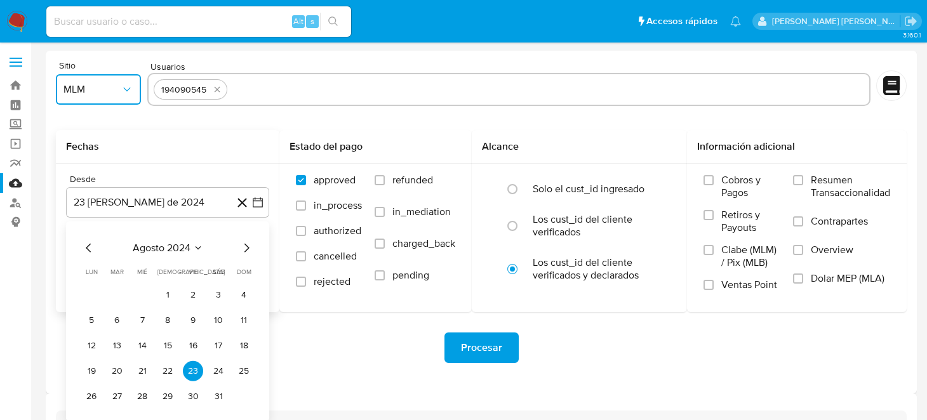
click at [246, 249] on icon "Mes siguiente" at bounding box center [246, 248] width 15 height 15
click at [247, 250] on icon "Mes siguiente" at bounding box center [247, 248] width 5 height 9
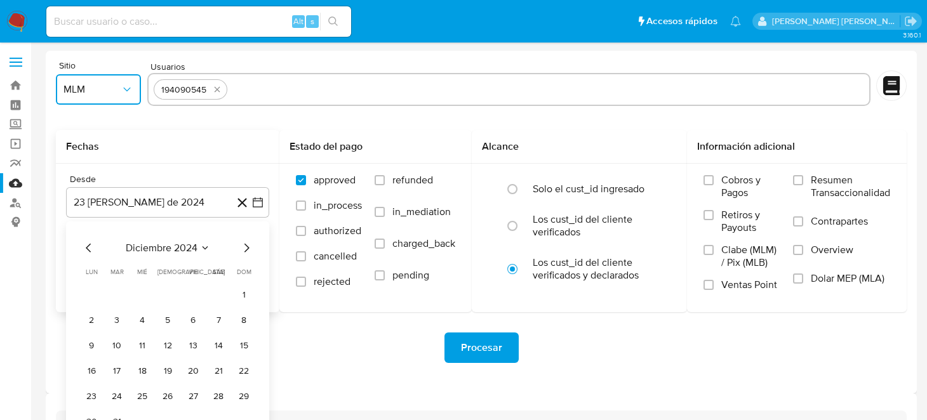
click at [247, 250] on icon "Mes siguiente" at bounding box center [247, 248] width 5 height 9
click at [248, 250] on icon "Mes siguiente" at bounding box center [246, 248] width 15 height 15
click at [248, 252] on icon "Mes siguiente" at bounding box center [246, 248] width 15 height 15
click at [163, 302] on button "1" at bounding box center [168, 295] width 20 height 20
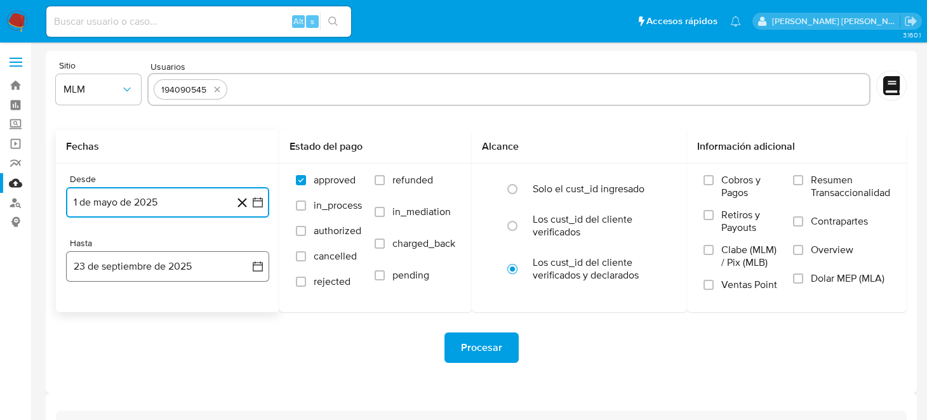
click at [260, 265] on icon "button" at bounding box center [258, 266] width 13 height 13
click at [86, 312] on icon "Mes anterior" at bounding box center [88, 312] width 15 height 15
click at [252, 315] on icon "Mes siguiente" at bounding box center [246, 312] width 15 height 15
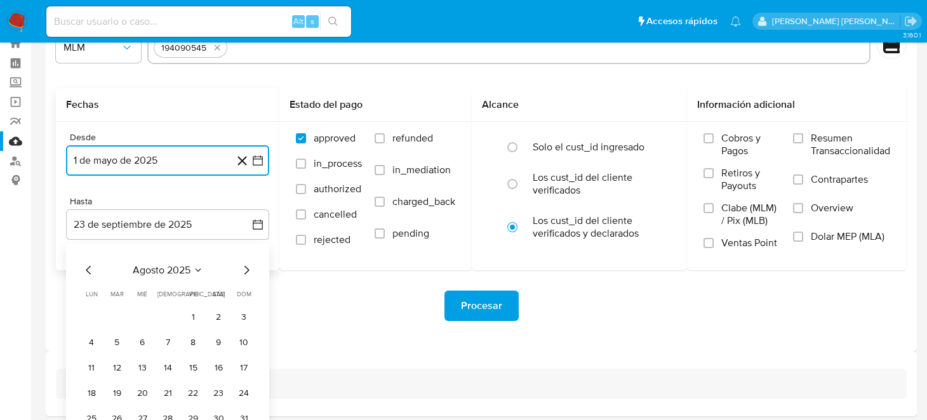
scroll to position [91, 0]
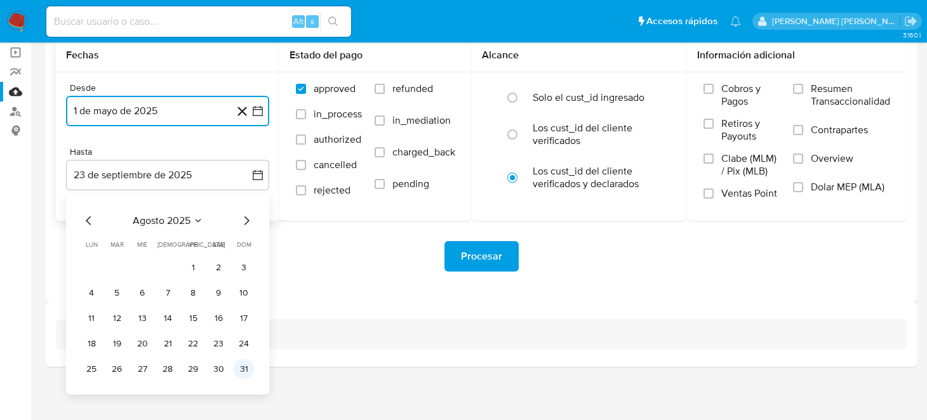
click at [241, 365] on button "31" at bounding box center [244, 369] width 20 height 20
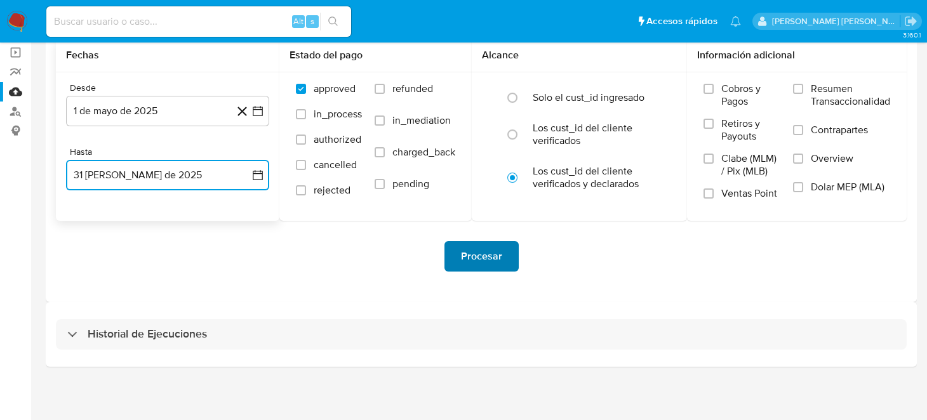
click at [468, 257] on span "Procesar" at bounding box center [481, 257] width 41 height 28
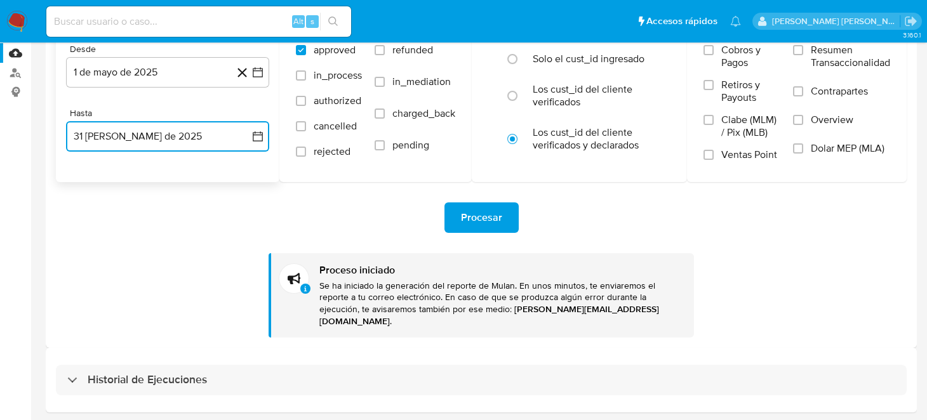
scroll to position [164, 0]
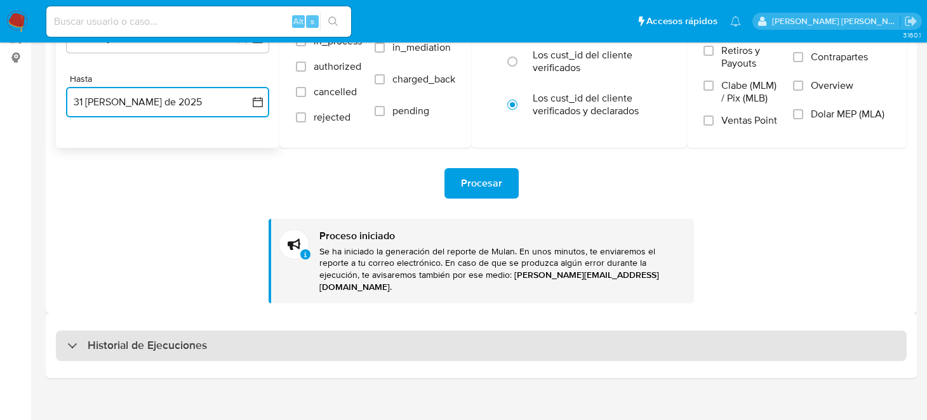
click at [76, 342] on div "Historial de Ejecuciones" at bounding box center [481, 346] width 851 height 30
select select "10"
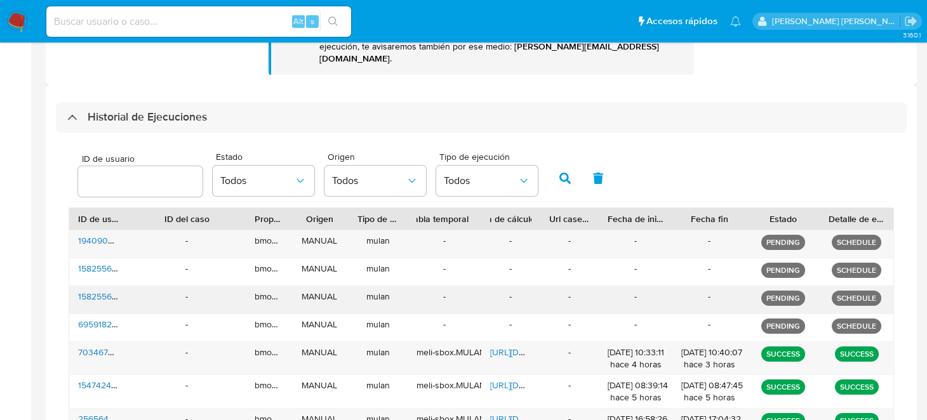
scroll to position [419, 0]
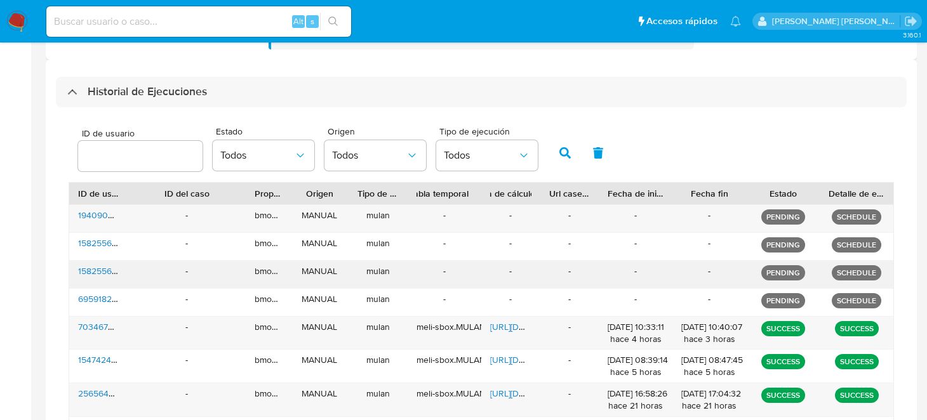
click at [857, 265] on p "SCHEDULE" at bounding box center [857, 272] width 50 height 15
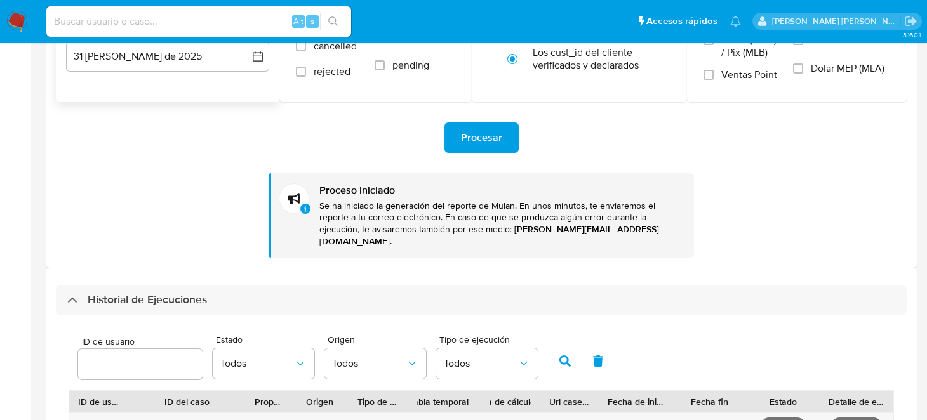
scroll to position [101, 0]
